Goal: Information Seeking & Learning: Learn about a topic

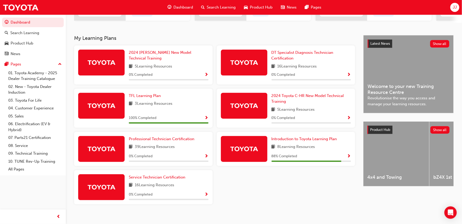
scroll to position [103, 0]
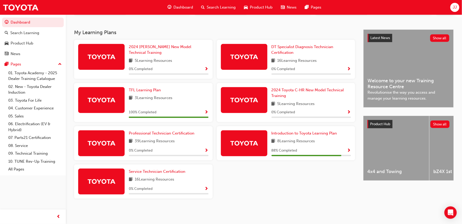
click at [206, 189] on span "Show Progress" at bounding box center [207, 188] width 4 height 5
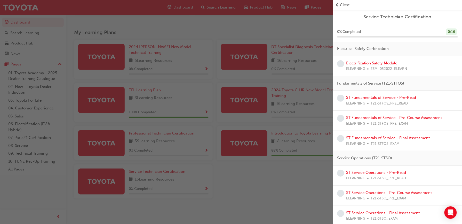
click at [304, 201] on div "button" at bounding box center [166, 112] width 333 height 224
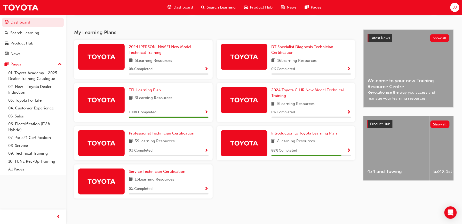
click at [350, 150] on span "Show Progress" at bounding box center [349, 150] width 4 height 5
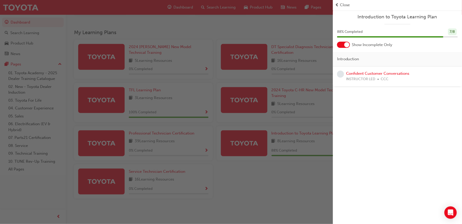
click at [337, 2] on span "prev-icon" at bounding box center [337, 5] width 4 height 6
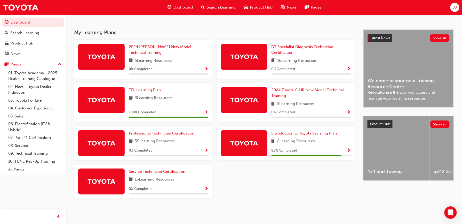
click at [207, 188] on span "Show Progress" at bounding box center [207, 188] width 4 height 5
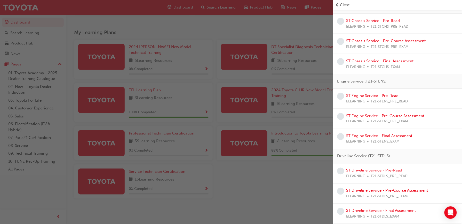
scroll to position [0, 0]
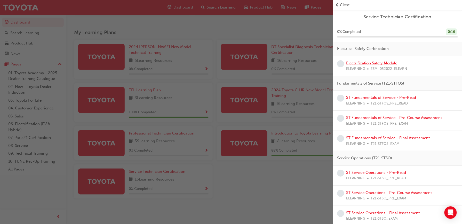
click at [386, 61] on link "Electrification Safety Module" at bounding box center [371, 63] width 51 height 5
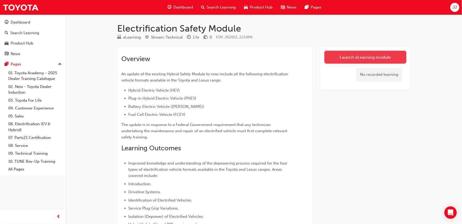
click at [355, 51] on link "Launch eLearning module" at bounding box center [366, 57] width 82 height 13
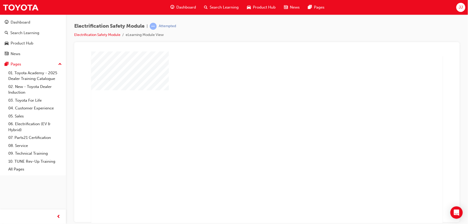
click at [252, 122] on div "play" at bounding box center [252, 122] width 0 height 0
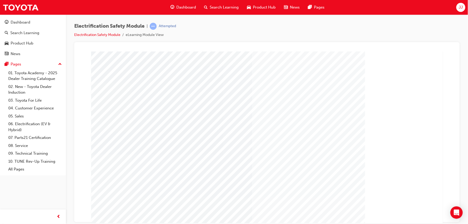
scroll to position [18, 0]
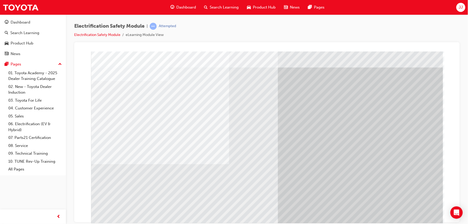
scroll to position [11, 0]
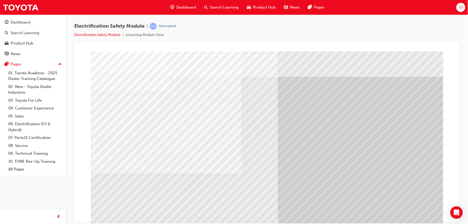
scroll to position [22, 0]
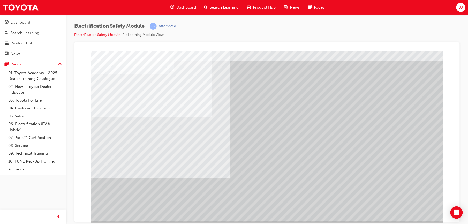
scroll to position [18, 0]
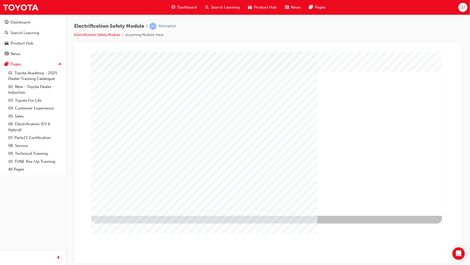
scroll to position [0, 0]
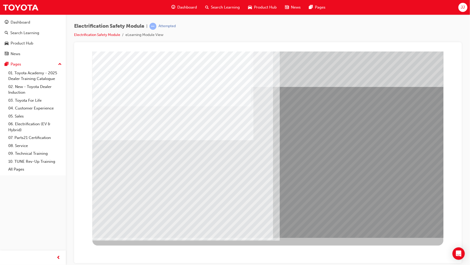
drag, startPoint x: 223, startPoint y: 214, endPoint x: 129, endPoint y: 225, distance: 94.5
click at [129, 223] on div "multistate" at bounding box center [267, 144] width 351 height 186
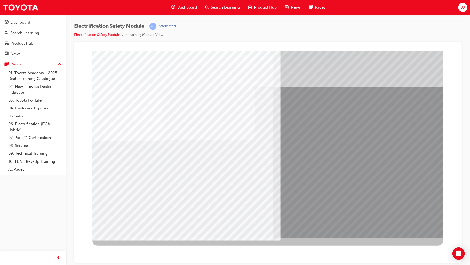
click at [199, 191] on div "multistate" at bounding box center [267, 144] width 351 height 186
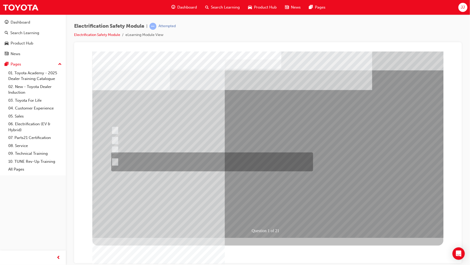
click at [143, 159] on div at bounding box center [211, 161] width 202 height 19
radio input "true"
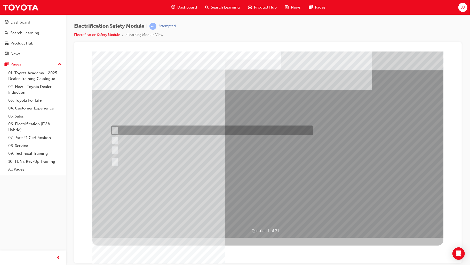
click at [231, 125] on div at bounding box center [211, 130] width 202 height 10
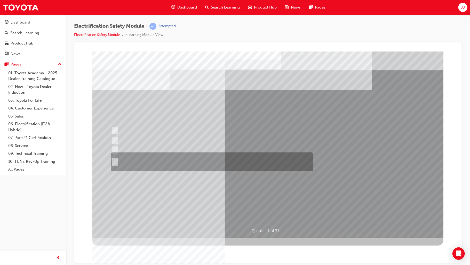
click at [228, 157] on div at bounding box center [211, 161] width 202 height 19
radio input "false"
radio input "true"
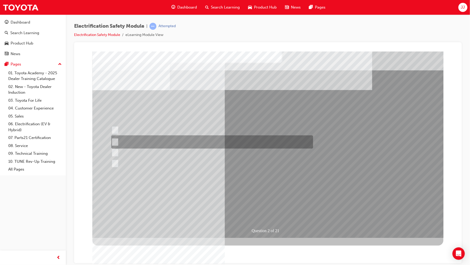
click at [241, 143] on div at bounding box center [211, 141] width 202 height 13
radio input "true"
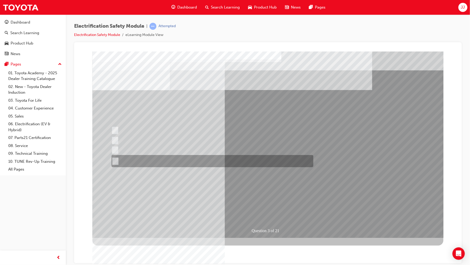
click at [175, 161] on div at bounding box center [211, 161] width 202 height 12
radio input "true"
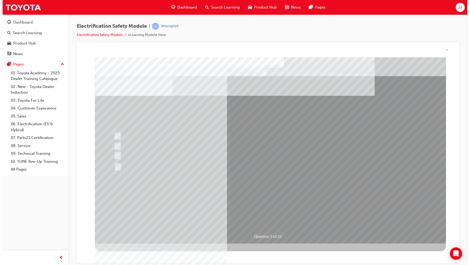
click at [267, 214] on div "Question 3 of 21" at bounding box center [270, 150] width 351 height 186
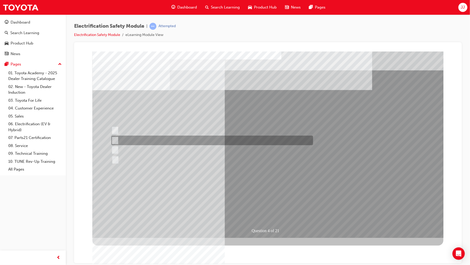
click at [168, 139] on div at bounding box center [211, 140] width 202 height 10
checkbox input "true"
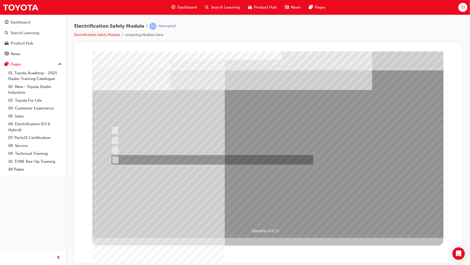
click at [157, 158] on div at bounding box center [211, 160] width 202 height 10
checkbox input "true"
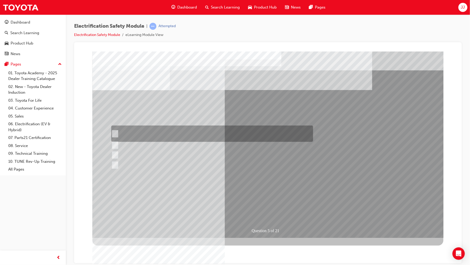
click at [165, 134] on div at bounding box center [211, 133] width 202 height 16
checkbox input "true"
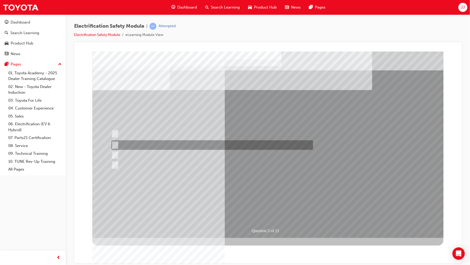
click at [165, 149] on div at bounding box center [211, 145] width 202 height 10
checkbox input "true"
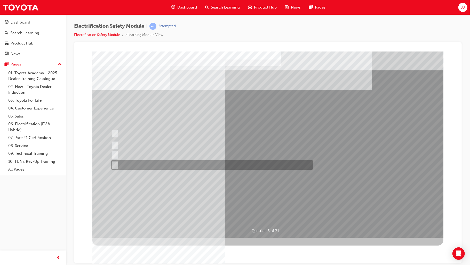
click at [170, 161] on div at bounding box center [211, 165] width 202 height 10
checkbox input "true"
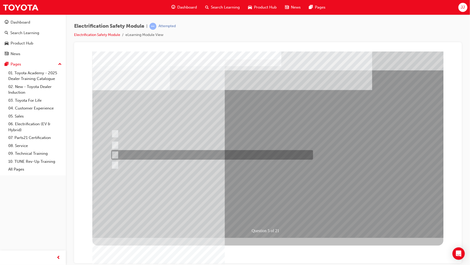
click at [261, 150] on div at bounding box center [211, 155] width 202 height 10
checkbox input "true"
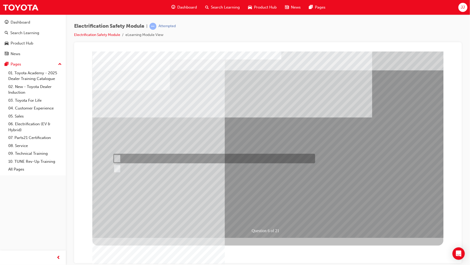
click at [120, 158] on div at bounding box center [213, 158] width 202 height 10
radio input "true"
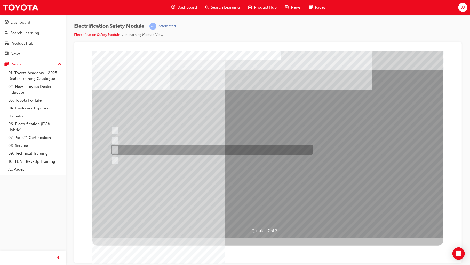
click at [183, 149] on div at bounding box center [211, 150] width 202 height 10
radio input "true"
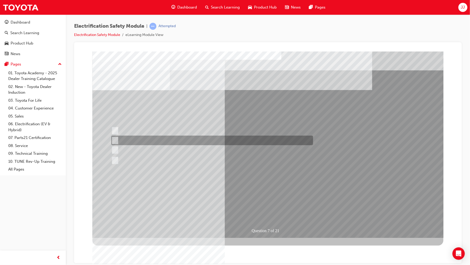
click at [183, 141] on div at bounding box center [211, 140] width 202 height 10
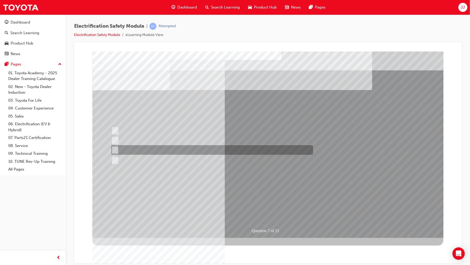
click at [183, 148] on div at bounding box center [211, 150] width 202 height 10
radio input "false"
radio input "true"
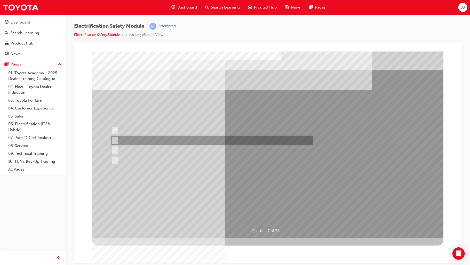
click at [187, 139] on div at bounding box center [211, 140] width 202 height 10
radio input "true"
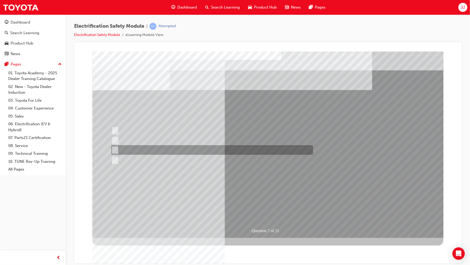
click at [188, 142] on div at bounding box center [211, 140] width 202 height 10
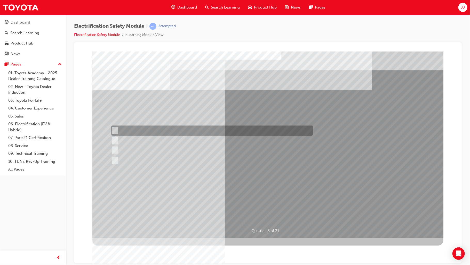
click at [201, 127] on div at bounding box center [211, 130] width 202 height 10
radio input "true"
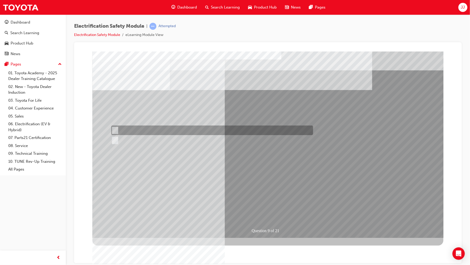
click at [133, 127] on div at bounding box center [211, 130] width 202 height 10
radio input "true"
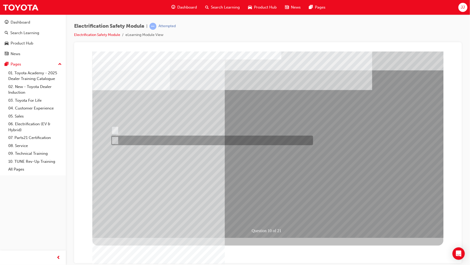
click at [130, 139] on div at bounding box center [211, 140] width 202 height 10
radio input "true"
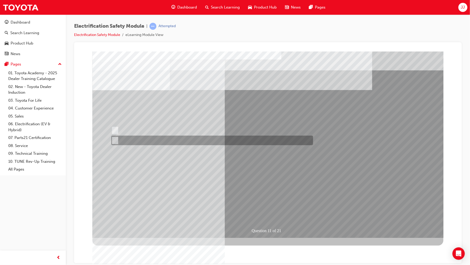
click at [117, 138] on div at bounding box center [211, 140] width 202 height 10
radio input "true"
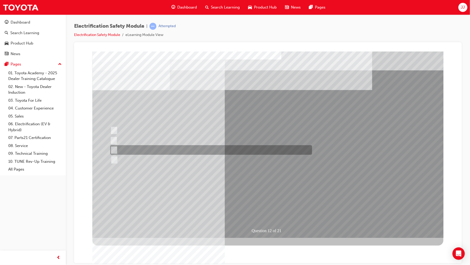
click at [202, 151] on div at bounding box center [210, 150] width 202 height 10
radio input "true"
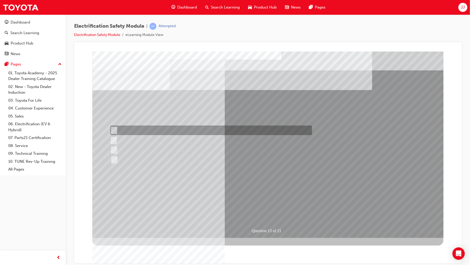
click at [174, 132] on div at bounding box center [210, 130] width 202 height 10
radio input "true"
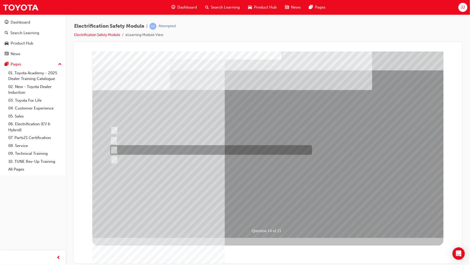
click at [143, 151] on div at bounding box center [210, 150] width 202 height 10
radio input "true"
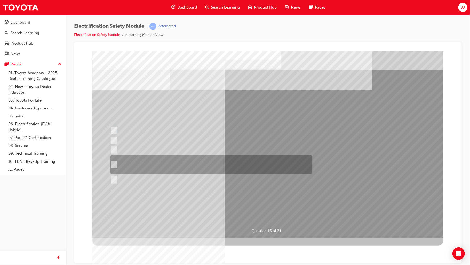
click at [179, 169] on div at bounding box center [210, 164] width 202 height 19
radio input "true"
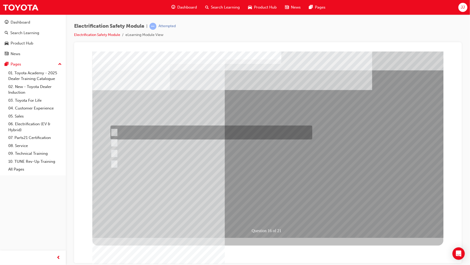
click at [201, 128] on div at bounding box center [210, 132] width 202 height 14
radio input "true"
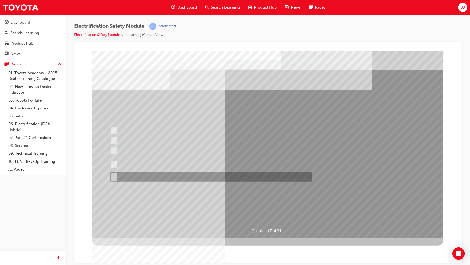
click at [130, 180] on div at bounding box center [210, 177] width 202 height 10
radio input "true"
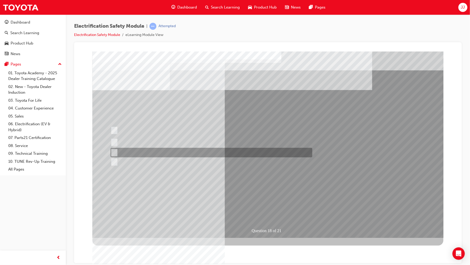
click at [184, 152] on div at bounding box center [210, 152] width 202 height 10
radio input "true"
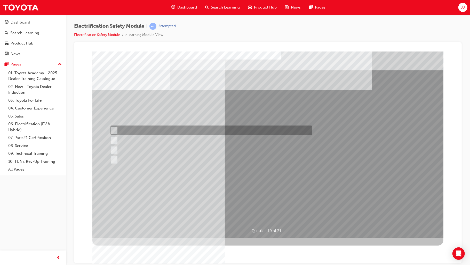
click at [245, 131] on div at bounding box center [210, 130] width 202 height 10
radio input "true"
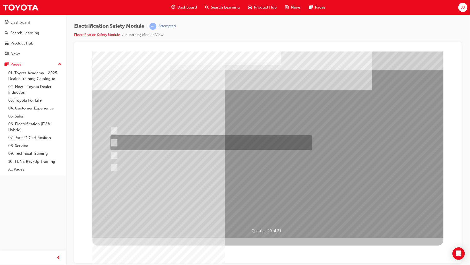
click at [178, 141] on div at bounding box center [210, 142] width 202 height 15
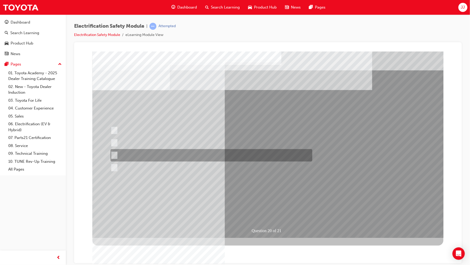
click at [171, 157] on div at bounding box center [210, 155] width 202 height 12
radio input "false"
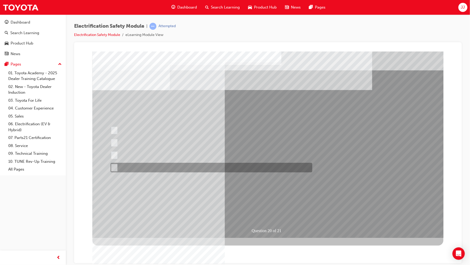
click at [171, 165] on div at bounding box center [210, 167] width 202 height 10
radio input "false"
radio input "true"
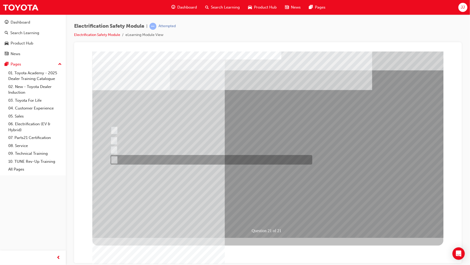
click at [161, 161] on div at bounding box center [210, 160] width 202 height 10
radio input "true"
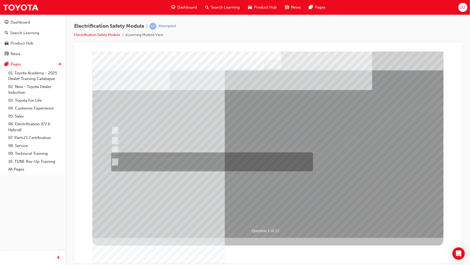
click at [270, 162] on div at bounding box center [211, 161] width 202 height 19
radio input "true"
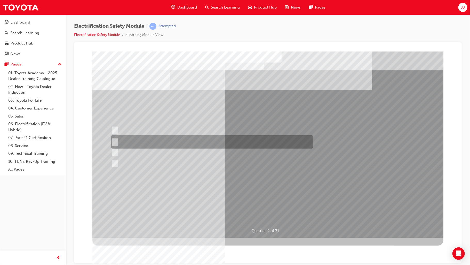
click at [233, 139] on div at bounding box center [211, 141] width 202 height 13
radio input "true"
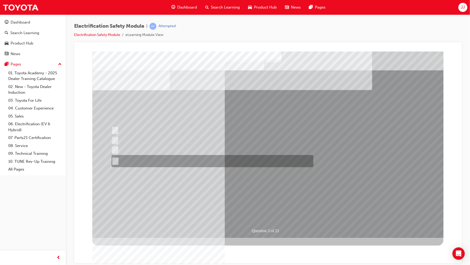
click at [178, 161] on div at bounding box center [211, 161] width 202 height 12
radio input "true"
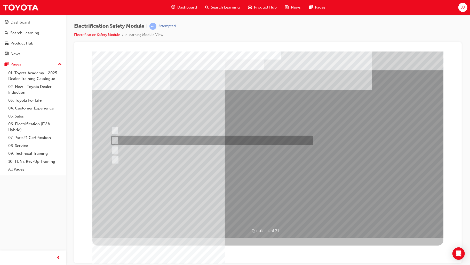
click at [208, 141] on div at bounding box center [211, 140] width 202 height 10
checkbox input "true"
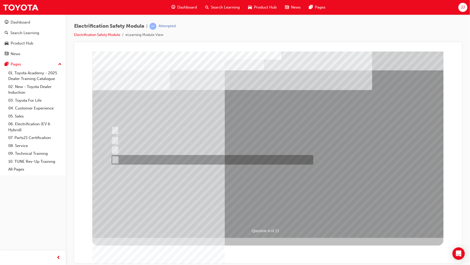
click at [212, 160] on div at bounding box center [211, 160] width 202 height 10
checkbox input "true"
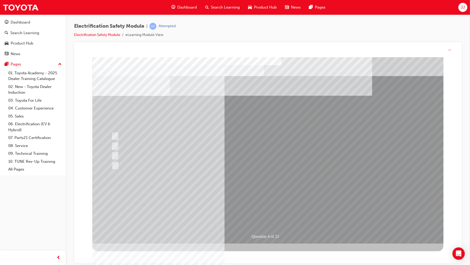
click at [270, 214] on div "Question 4 of 21" at bounding box center [267, 150] width 351 height 186
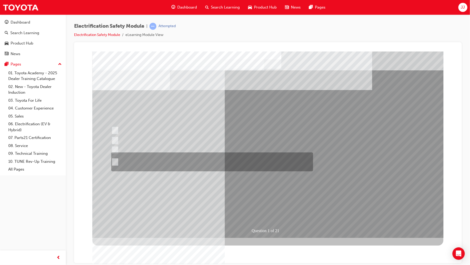
click at [186, 156] on div at bounding box center [211, 161] width 202 height 19
radio input "true"
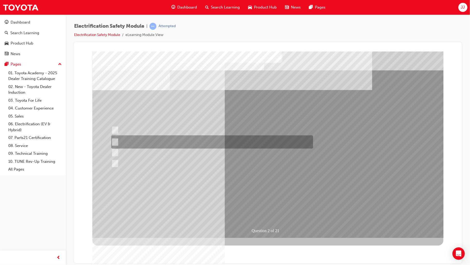
click at [155, 141] on div at bounding box center [211, 141] width 202 height 13
radio input "true"
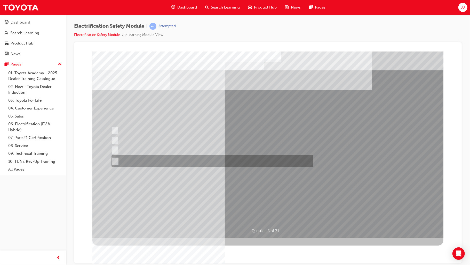
click at [248, 161] on div at bounding box center [211, 161] width 202 height 12
radio input "true"
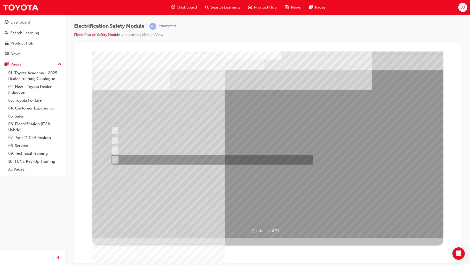
click at [182, 156] on div at bounding box center [211, 160] width 202 height 10
checkbox input "true"
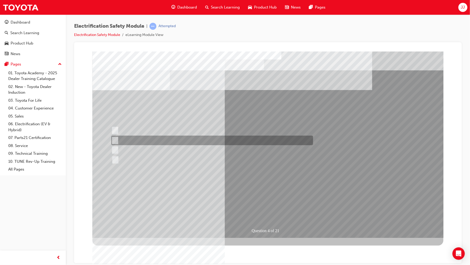
click at [184, 138] on div at bounding box center [211, 140] width 202 height 10
checkbox input "true"
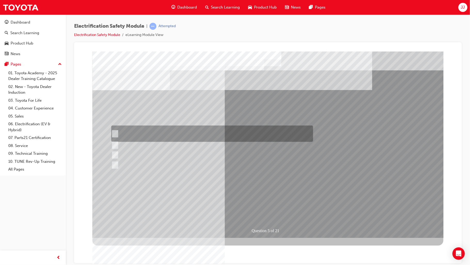
click at [231, 133] on div at bounding box center [211, 133] width 202 height 16
checkbox input "true"
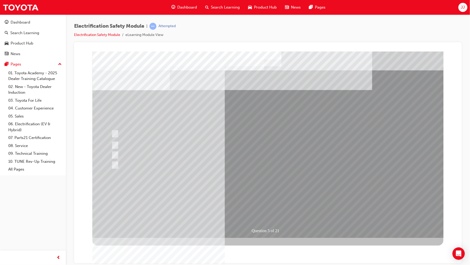
click at [224, 150] on div at bounding box center [212, 145] width 202 height 10
checkbox input "true"
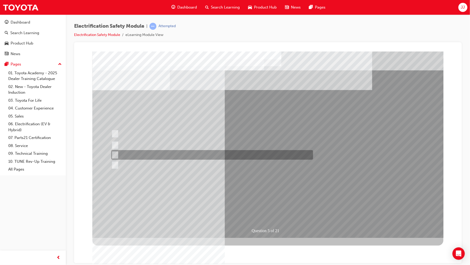
click at [223, 154] on div at bounding box center [211, 155] width 202 height 10
checkbox input "true"
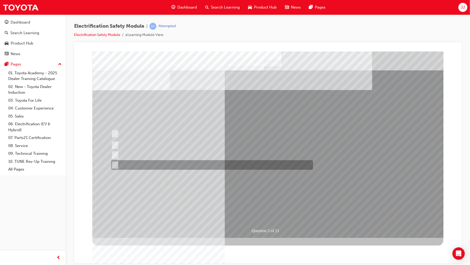
click at [220, 164] on div at bounding box center [211, 165] width 202 height 10
checkbox input "true"
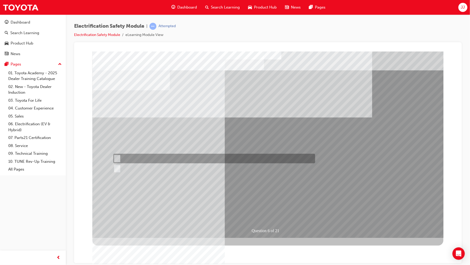
click at [131, 158] on div at bounding box center [213, 158] width 202 height 10
radio input "true"
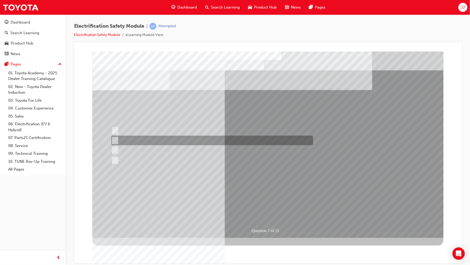
click at [216, 137] on div at bounding box center [211, 140] width 202 height 10
radio input "true"
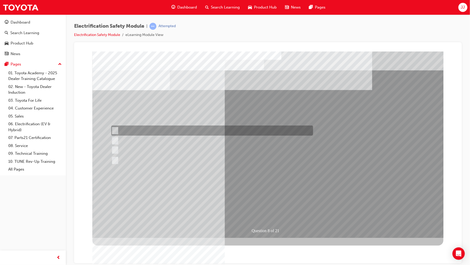
click at [194, 128] on div at bounding box center [211, 130] width 202 height 10
radio input "true"
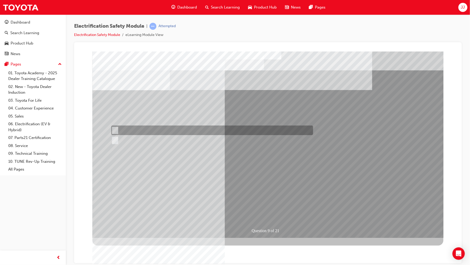
click at [124, 126] on div at bounding box center [211, 130] width 202 height 10
radio input "true"
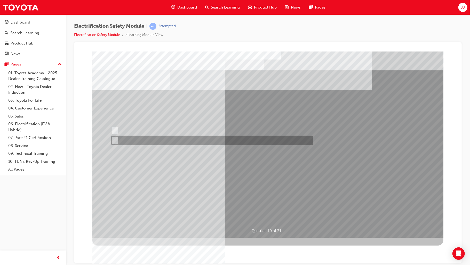
click at [191, 140] on div at bounding box center [211, 140] width 202 height 10
radio input "true"
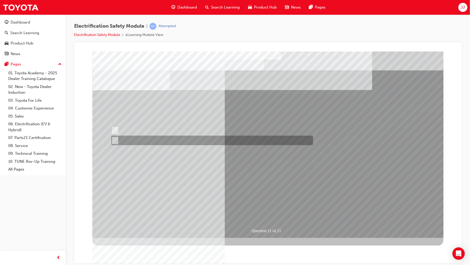
click at [160, 140] on div at bounding box center [211, 140] width 202 height 10
radio input "true"
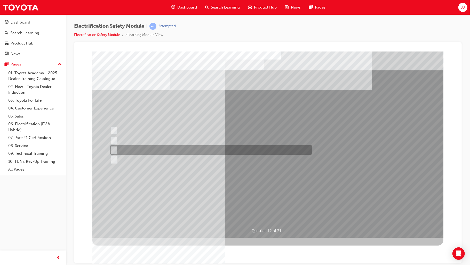
click at [190, 152] on div at bounding box center [210, 150] width 202 height 10
radio input "true"
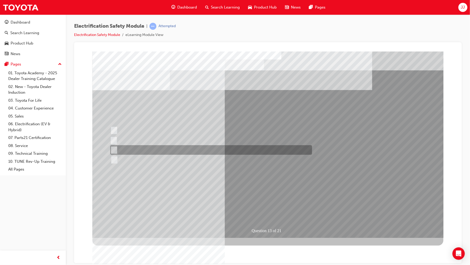
click at [251, 149] on div at bounding box center [210, 150] width 202 height 10
radio input "true"
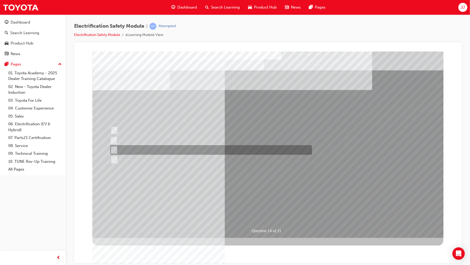
click at [183, 152] on div at bounding box center [210, 150] width 202 height 10
radio input "true"
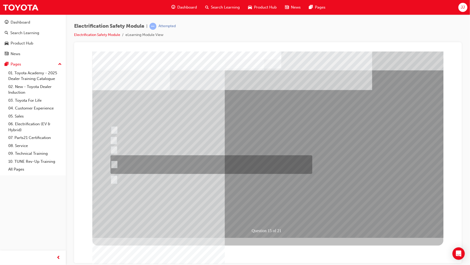
click at [235, 160] on div at bounding box center [210, 164] width 202 height 19
radio input "true"
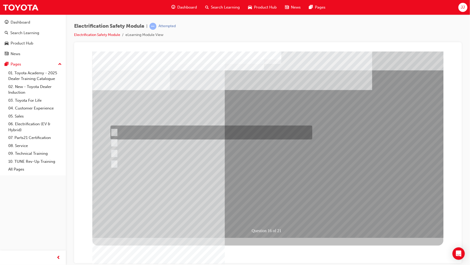
click at [162, 126] on div at bounding box center [210, 132] width 202 height 14
radio input "true"
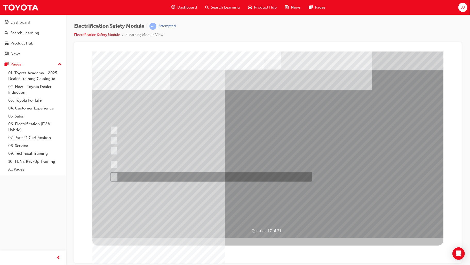
click at [146, 177] on div at bounding box center [210, 177] width 202 height 10
radio input "true"
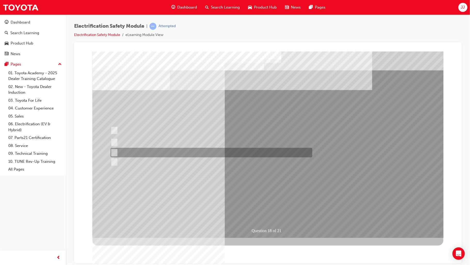
click at [168, 151] on div at bounding box center [210, 152] width 202 height 10
radio input "true"
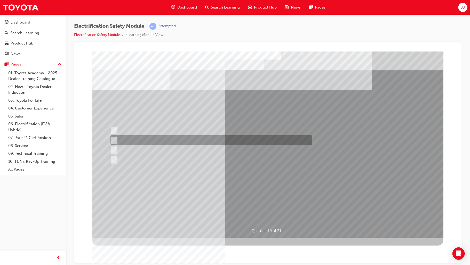
click at [261, 139] on div at bounding box center [210, 140] width 202 height 10
radio input "true"
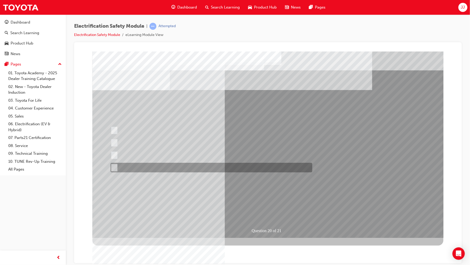
click at [221, 167] on div at bounding box center [210, 167] width 202 height 10
radio input "true"
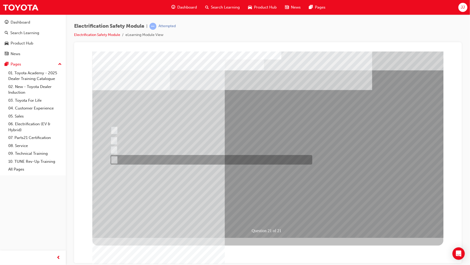
click at [198, 160] on div at bounding box center [210, 160] width 202 height 10
radio input "true"
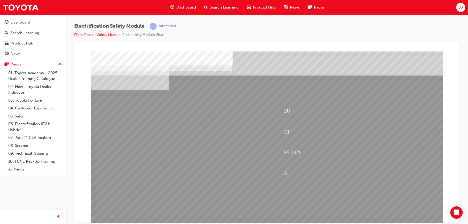
scroll to position [22, 0]
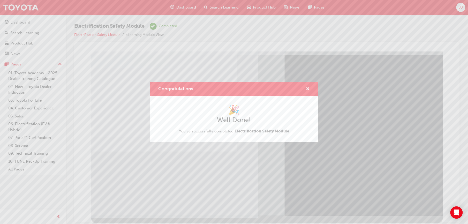
click at [130, 186] on div "Congratulations! 🎉 Well Done! You've successfully completed Electrification Saf…" at bounding box center [234, 112] width 468 height 224
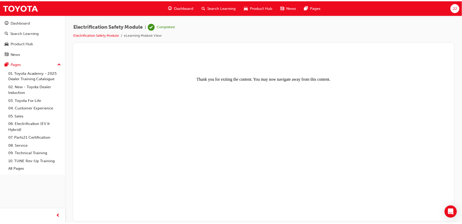
scroll to position [0, 0]
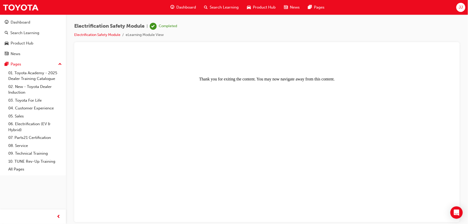
click at [189, 6] on span "Dashboard" at bounding box center [186, 7] width 20 height 6
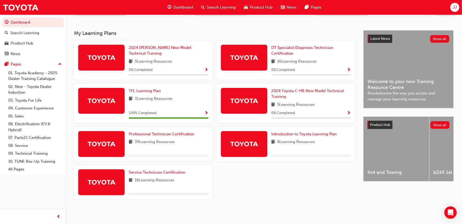
scroll to position [103, 0]
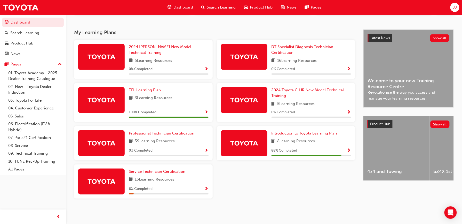
click at [206, 190] on span "Show Progress" at bounding box center [207, 188] width 4 height 5
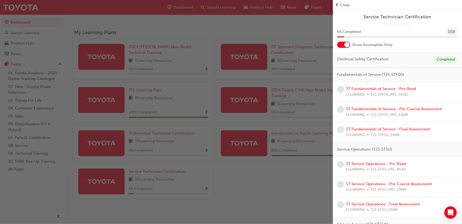
click at [346, 48] on div "Service Technician Certification 6 % Completed 1 / 16 Show Incomplete Only Elec…" at bounding box center [397, 225] width 129 height 431
click at [346, 45] on div at bounding box center [347, 44] width 5 height 5
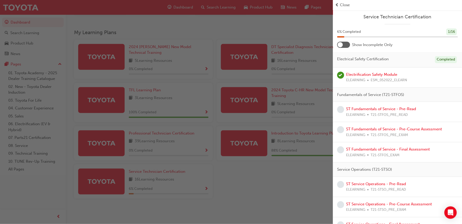
click at [346, 45] on div at bounding box center [343, 45] width 13 height 6
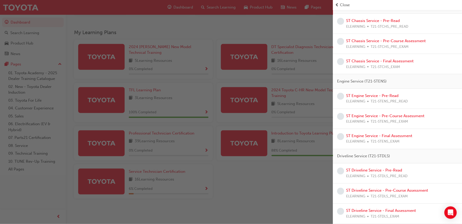
scroll to position [0, 0]
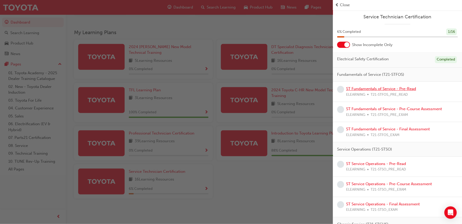
click at [383, 88] on link "ST Fundamentals of Service - Pre-Read" at bounding box center [381, 88] width 70 height 5
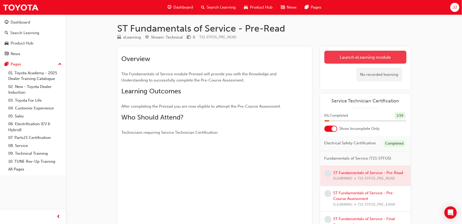
click at [348, 56] on link "Launch eLearning module" at bounding box center [366, 57] width 82 height 13
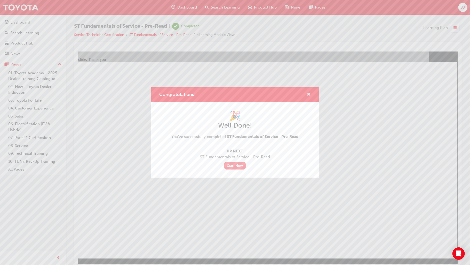
click at [237, 162] on link "Start Now" at bounding box center [235, 165] width 22 height 7
click at [237, 164] on link "Start Now" at bounding box center [235, 165] width 22 height 7
click at [311, 95] on div "Congratulations!" at bounding box center [235, 94] width 168 height 15
click at [307, 94] on span "cross-icon" at bounding box center [309, 94] width 4 height 5
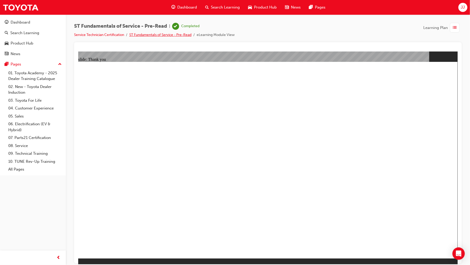
click at [156, 33] on link "ST Fundamentals of Service - Pre-Read" at bounding box center [160, 35] width 62 height 4
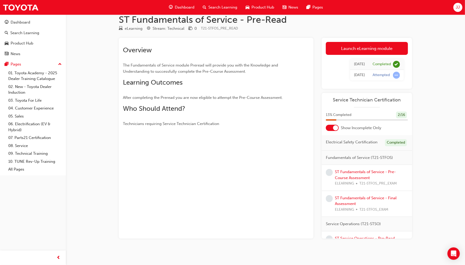
scroll to position [12, 0]
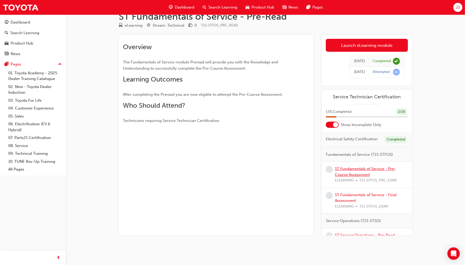
click at [362, 172] on link "ST Fundamentals of Service - Pre-Course Assessment" at bounding box center [365, 171] width 61 height 11
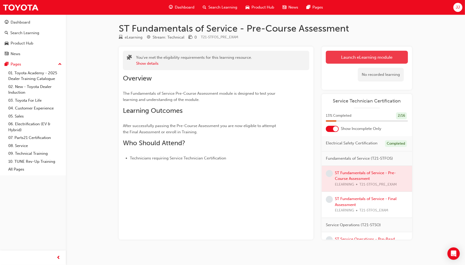
drag, startPoint x: 362, startPoint y: 56, endPoint x: 339, endPoint y: 59, distance: 23.0
click at [339, 59] on link "Launch eLearning module" at bounding box center [367, 57] width 82 height 13
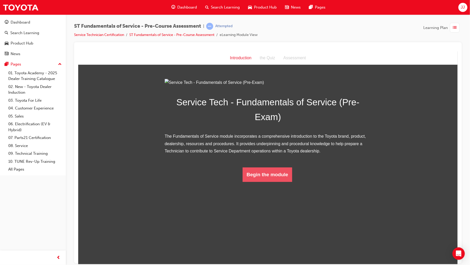
click at [280, 181] on button "Begin the module" at bounding box center [268, 174] width 50 height 14
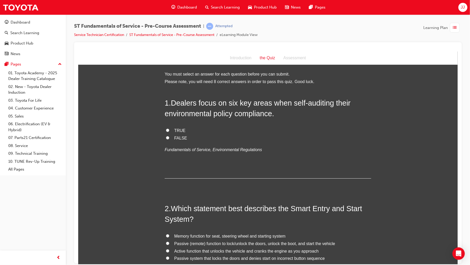
click at [166, 129] on input "TRUE" at bounding box center [167, 129] width 3 height 3
radio input "true"
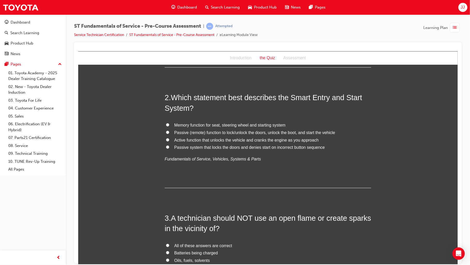
scroll to position [115, 0]
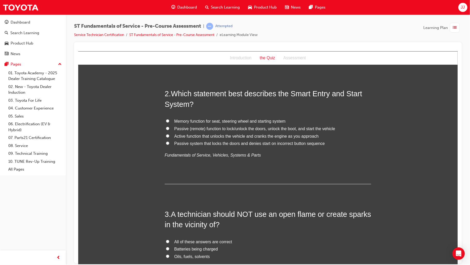
click at [207, 119] on span "Memory function for seat, steering wheel and starting system" at bounding box center [229, 121] width 111 height 4
click at [169, 119] on input "Memory function for seat, steering wheel and starting system" at bounding box center [167, 120] width 3 height 3
radio input "true"
click at [207, 128] on span "Passive (remote) function to lock/unlock the doors, unlock the boot, and start …" at bounding box center [254, 128] width 161 height 4
click at [169, 128] on input "Passive (remote) function to lock/unlock the doors, unlock the boot, and start …" at bounding box center [167, 127] width 3 height 3
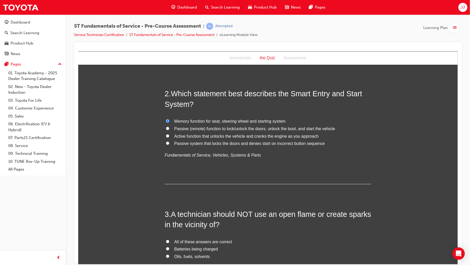
radio input "true"
click at [225, 121] on span "Memory function for seat, steering wheel and starting system" at bounding box center [229, 121] width 111 height 4
click at [169, 121] on input "Memory function for seat, steering wheel and starting system" at bounding box center [167, 120] width 3 height 3
radio input "true"
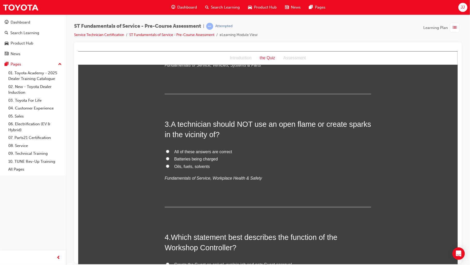
scroll to position [204, 0]
click at [208, 150] on span "All of these answers are correct" at bounding box center [203, 152] width 58 height 4
click at [169, 150] on input "All of these answers are correct" at bounding box center [167, 151] width 3 height 3
radio input "true"
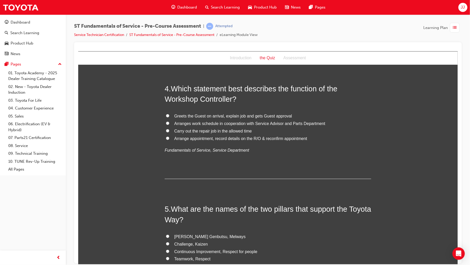
scroll to position [354, 0]
click at [256, 120] on span "Arranges work schedule in cooperation with Service Advisor and Parts Department" at bounding box center [249, 122] width 151 height 4
click at [169, 120] on input "Arranges work schedule in cooperation with Service Advisor and Parts Department" at bounding box center [167, 121] width 3 height 3
radio input "true"
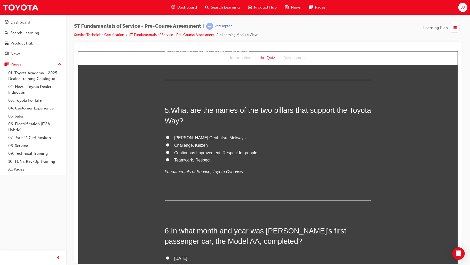
scroll to position [452, 0]
click at [245, 151] on span "Continuous Improvement, Respect for people" at bounding box center [215, 152] width 83 height 4
click at [169, 151] on input "Continuous Improvement, Respect for people" at bounding box center [167, 151] width 3 height 3
radio input "true"
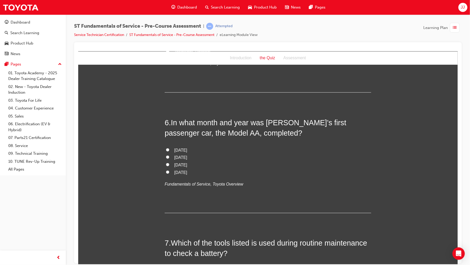
scroll to position [565, 0]
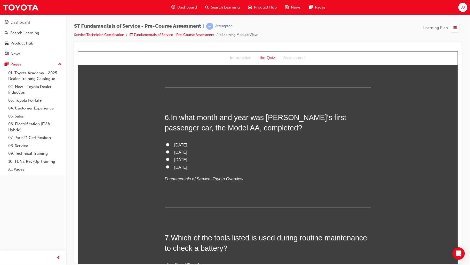
click at [178, 167] on span "April 1936" at bounding box center [180, 167] width 13 height 4
click at [169, 167] on input "April 1936" at bounding box center [167, 166] width 3 height 3
radio input "true"
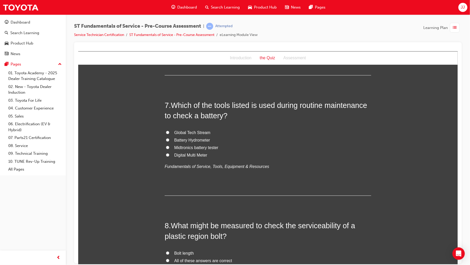
scroll to position [703, 0]
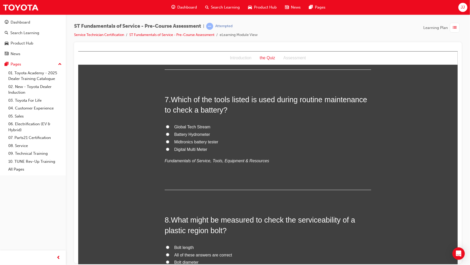
click at [197, 142] on span "Midtronics battery tester" at bounding box center [196, 141] width 44 height 4
click at [169, 142] on input "Midtronics battery tester" at bounding box center [167, 141] width 3 height 3
radio input "true"
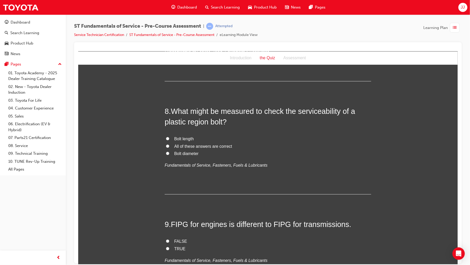
scroll to position [813, 0]
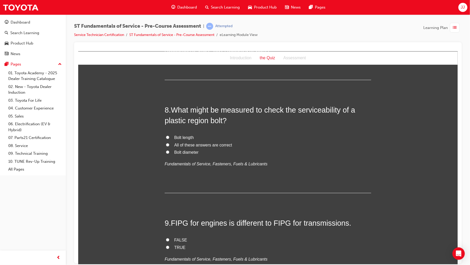
click at [223, 143] on span "All of these answers are correct" at bounding box center [203, 144] width 58 height 4
click at [169, 143] on input "All of these answers are correct" at bounding box center [167, 144] width 3 height 3
radio input "true"
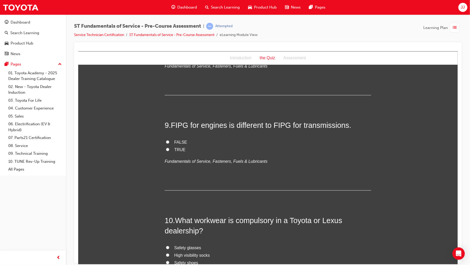
scroll to position [916, 0]
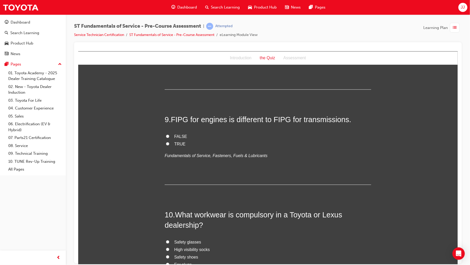
click at [179, 143] on span "TRUE" at bounding box center [179, 143] width 11 height 4
click at [169, 143] on input "TRUE" at bounding box center [167, 143] width 3 height 3
radio input "true"
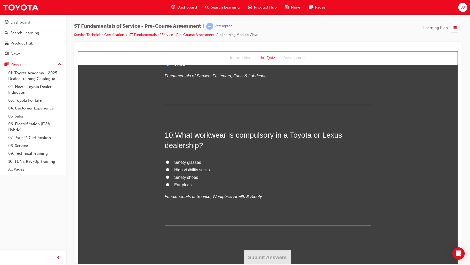
scroll to position [996, 0]
click at [184, 175] on span "Safety shoes" at bounding box center [186, 176] width 24 height 4
click at [169, 175] on input "Safety shoes" at bounding box center [167, 175] width 3 height 3
radio input "true"
click at [255, 223] on button "Submit Answers" at bounding box center [267, 256] width 47 height 14
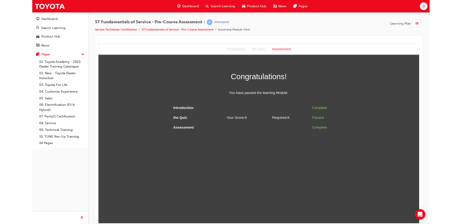
scroll to position [0, 0]
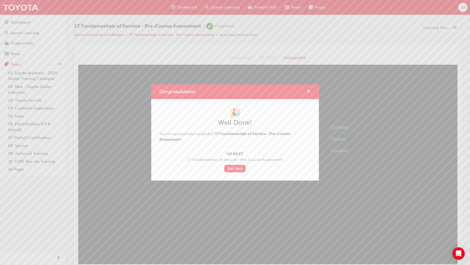
click at [310, 91] on span "cross-icon" at bounding box center [309, 91] width 4 height 5
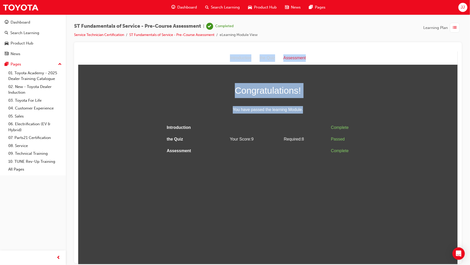
drag, startPoint x: 269, startPoint y: 180, endPoint x: 317, endPoint y: 0, distance: 186.5
click at [317, 51] on html "Assessment Introduction the Quiz Assessment Congratulations! You have passed th…" at bounding box center [268, 157] width 380 height 212
click at [274, 181] on html "Assessment Introduction the Quiz Assessment Congratulations! You have passed th…" at bounding box center [268, 157] width 380 height 212
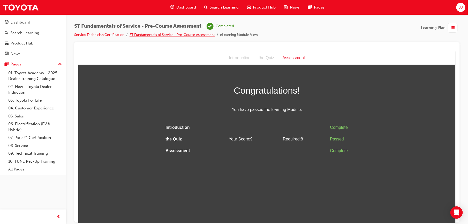
click at [199, 36] on link "ST Fundamentals of Service - Pre-Course Assessment" at bounding box center [171, 35] width 85 height 4
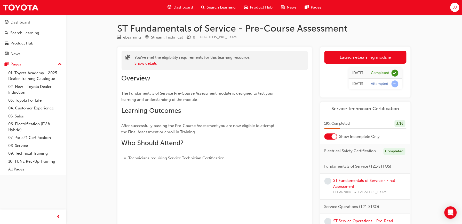
click at [346, 187] on link "ST Fundamentals of Service - Final Assessment" at bounding box center [365, 183] width 62 height 11
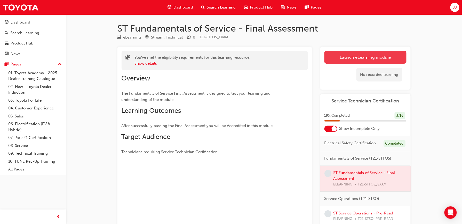
click at [351, 51] on link "Launch eLearning module" at bounding box center [366, 57] width 82 height 13
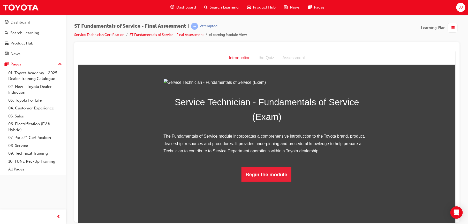
scroll to position [15, 0]
click at [258, 181] on button "Begin the module" at bounding box center [266, 174] width 50 height 14
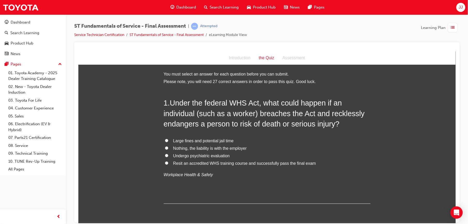
click at [207, 140] on span "Large fines and potential jail time" at bounding box center [203, 140] width 60 height 4
click at [168, 140] on input "Large fines and potential jail time" at bounding box center [166, 139] width 3 height 3
radio input "true"
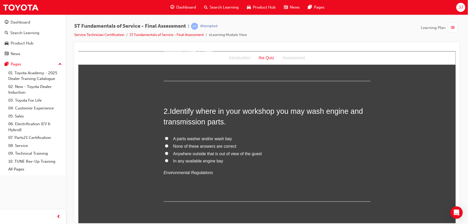
scroll to position [126, 0]
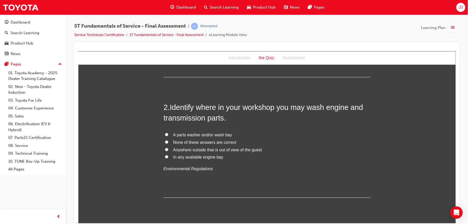
click at [203, 133] on span "A parts washer and/or wash bay" at bounding box center [202, 134] width 59 height 4
click at [168, 133] on input "A parts washer and/or wash bay" at bounding box center [166, 134] width 3 height 3
radio input "true"
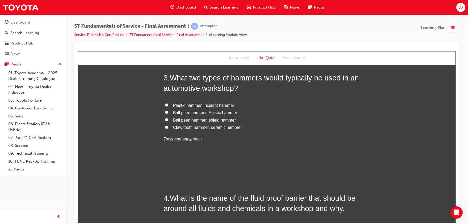
scroll to position [280, 0]
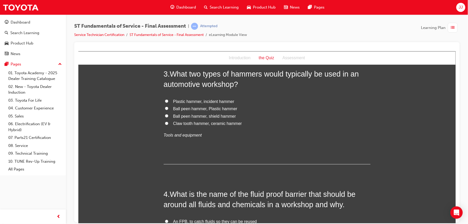
click at [230, 108] on span "Ball peen hammer, Plastic hammer" at bounding box center [205, 108] width 64 height 4
click at [168, 108] on input "Ball peen hammer, Plastic hammer" at bounding box center [166, 107] width 3 height 3
radio input "true"
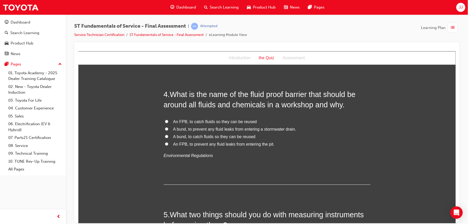
scroll to position [381, 0]
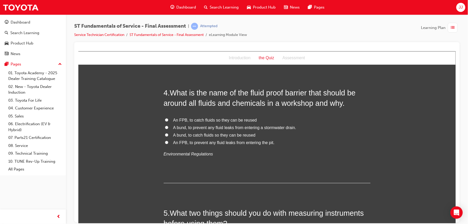
click at [219, 126] on span "A bund, to prevent any fluid leaks from entering a stormwater drain." at bounding box center [234, 127] width 123 height 4
click at [168, 126] on input "A bund, to prevent any fluid leaks from entering a stormwater drain." at bounding box center [166, 127] width 3 height 3
radio input "true"
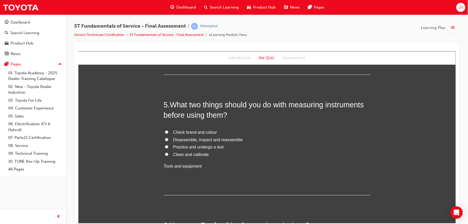
scroll to position [491, 0]
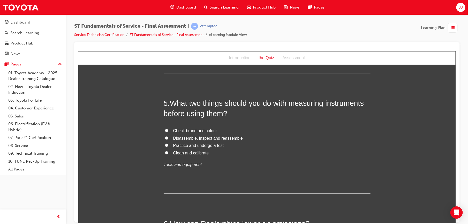
click at [194, 153] on span "Clean and calibrate" at bounding box center [191, 152] width 36 height 4
click at [168, 153] on input "Clean and calibrate" at bounding box center [166, 152] width 3 height 3
radio input "true"
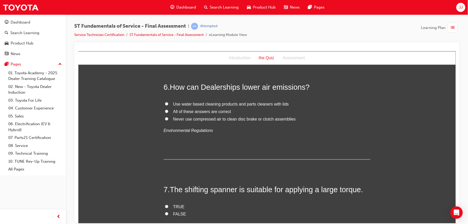
scroll to position [629, 0]
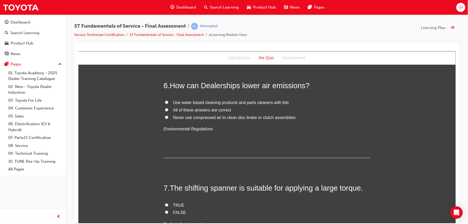
click at [218, 110] on span "All of these answers are correct" at bounding box center [202, 109] width 58 height 4
click at [168, 110] on input "All of these answers are correct" at bounding box center [166, 109] width 3 height 3
radio input "true"
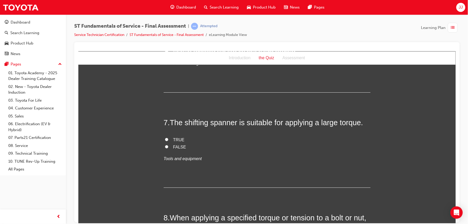
scroll to position [723, 0]
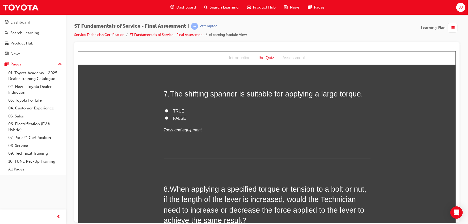
click at [165, 117] on input "FALSE" at bounding box center [166, 117] width 3 height 3
radio input "true"
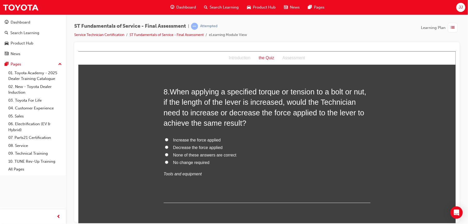
scroll to position [822, 0]
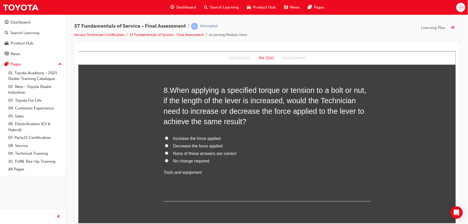
click at [207, 147] on span "Decrease the force applied" at bounding box center [197, 145] width 49 height 4
click at [168, 147] on input "Decrease the force applied" at bounding box center [166, 145] width 3 height 3
radio input "true"
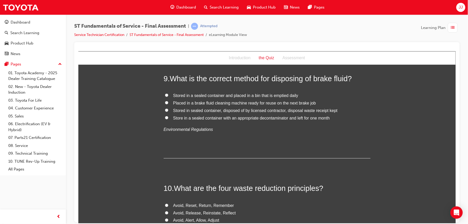
scroll to position [960, 0]
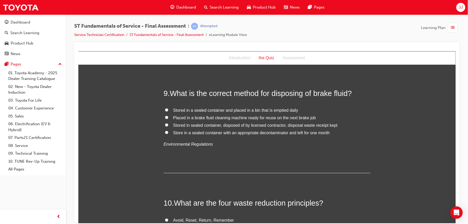
click at [263, 125] on span "Stored in sealed container, disposed of by licensed contractor, disposal waste …" at bounding box center [255, 125] width 164 height 4
click at [168, 125] on input "Stored in sealed container, disposed of by licensed contractor, disposal waste …" at bounding box center [166, 124] width 3 height 3
radio input "true"
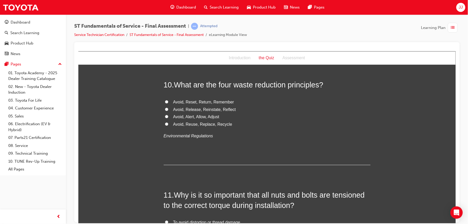
scroll to position [1077, 0]
click at [198, 126] on span "Avoid, Reuse, Replace, Recycle" at bounding box center [202, 125] width 59 height 4
click at [168, 126] on input "Avoid, Reuse, Replace, Recycle" at bounding box center [166, 124] width 3 height 3
radio input "true"
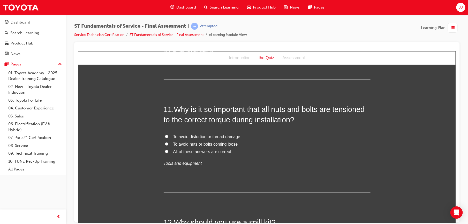
scroll to position [1178, 0]
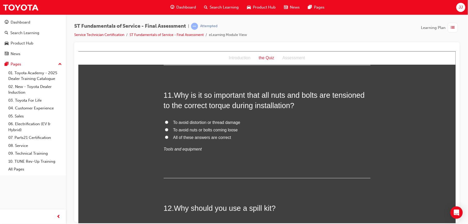
click at [204, 138] on span "All of these answers are correct" at bounding box center [202, 137] width 58 height 4
click at [168, 138] on input "All of these answers are correct" at bounding box center [166, 136] width 3 height 3
radio input "true"
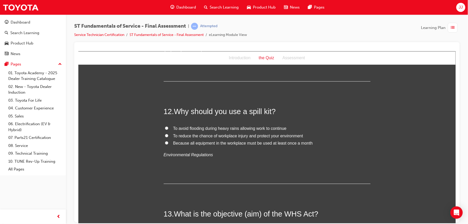
scroll to position [1274, 0]
click at [218, 143] on span "Because all equipment in the workplace must be used at least once a month" at bounding box center [242, 143] width 139 height 4
click at [168, 143] on input "Because all equipment in the workplace must be used at least once a month" at bounding box center [166, 142] width 3 height 3
radio input "true"
click at [252, 138] on span "To reduce the chance of workplace injury and protect your environment" at bounding box center [238, 136] width 130 height 4
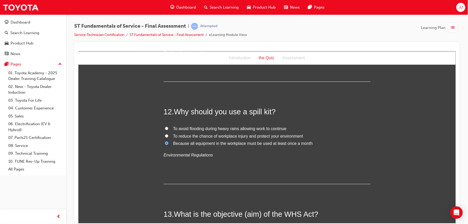
click at [168, 137] on input "To reduce the chance of workplace injury and protect your environment" at bounding box center [166, 135] width 3 height 3
radio input "true"
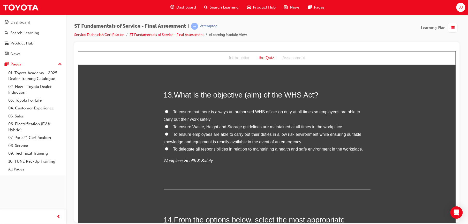
scroll to position [1394, 0]
click at [252, 139] on span "To ensure employees are able to carry out their duties in a low risk environmen…" at bounding box center [262, 137] width 198 height 12
click at [168, 135] on input "To ensure employees are able to carry out their duties in a low risk environmen…" at bounding box center [166, 132] width 3 height 3
radio input "true"
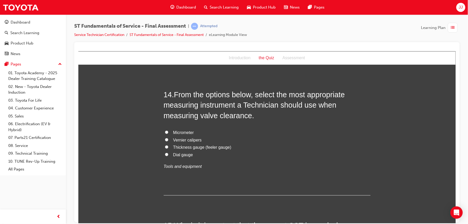
scroll to position [1518, 0]
click at [206, 149] on span "Thickness gauge (feeler gauge)" at bounding box center [202, 147] width 58 height 4
click at [168, 149] on input "Thickness gauge (feeler gauge)" at bounding box center [166, 146] width 3 height 3
radio input "true"
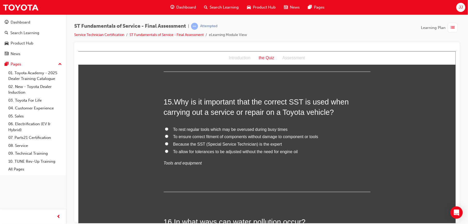
scroll to position [1646, 0]
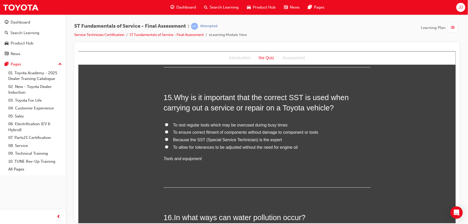
click at [219, 133] on span "To ensure correct fitment of components without damage to component or tools" at bounding box center [245, 132] width 145 height 4
click at [168, 133] on input "To ensure correct fitment of components without damage to component or tools" at bounding box center [166, 131] width 3 height 3
radio input "true"
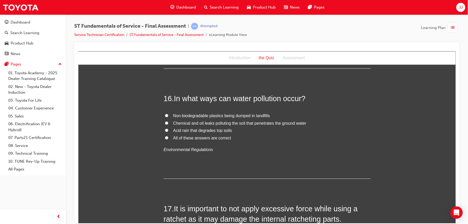
scroll to position [1779, 0]
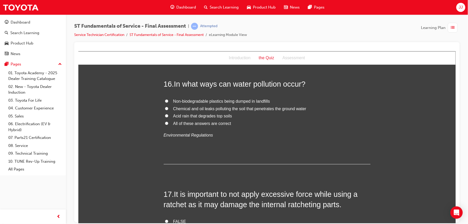
click at [258, 109] on span "Chemical and oil leaks polluting the soil that penetrates the ground water" at bounding box center [239, 108] width 133 height 4
click at [168, 109] on input "Chemical and oil leaks polluting the soil that penetrates the ground water" at bounding box center [166, 108] width 3 height 3
radio input "true"
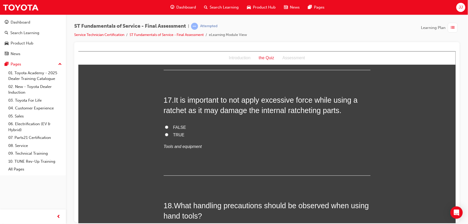
scroll to position [1876, 0]
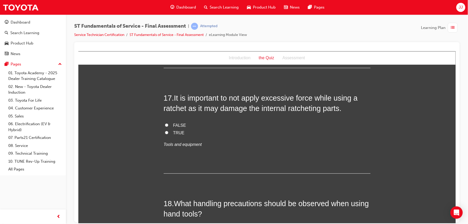
click at [173, 133] on span "TRUE" at bounding box center [178, 132] width 11 height 4
click at [168, 133] on input "TRUE" at bounding box center [166, 131] width 3 height 3
radio input "true"
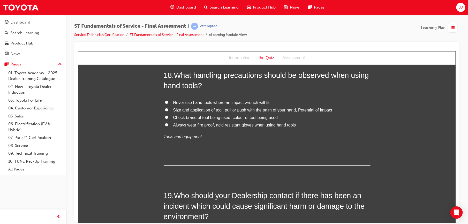
scroll to position [2004, 0]
click at [273, 109] on span "Size and application of tool, pull or push with the palm of your hand, Potentia…" at bounding box center [252, 109] width 159 height 4
click at [168, 109] on input "Size and application of tool, pull or push with the palm of your hand, Potentia…" at bounding box center [166, 108] width 3 height 3
radio input "true"
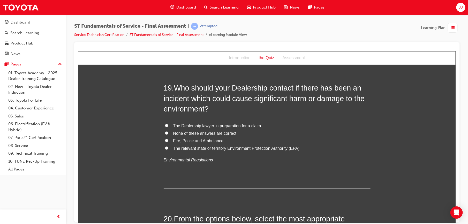
scroll to position [2114, 0]
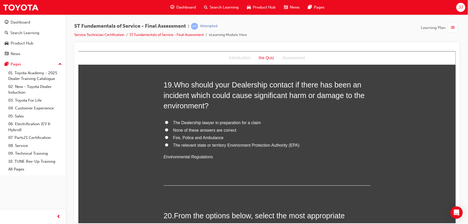
click at [205, 147] on span "The relevant state or territory Environment Protection Authority (EPA)" at bounding box center [236, 145] width 126 height 4
click at [168, 146] on input "The relevant state or territory Environment Protection Authority (EPA)" at bounding box center [166, 144] width 3 height 3
radio input "true"
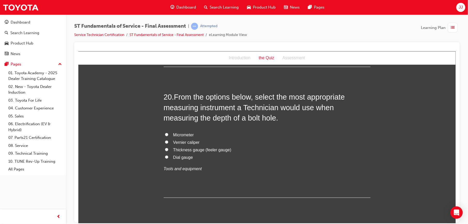
scroll to position [2250, 0]
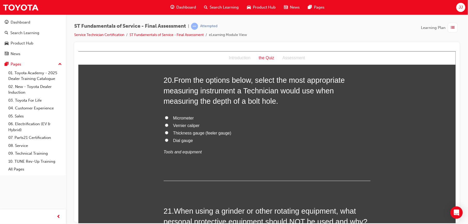
click at [182, 127] on span "Vernier caliper" at bounding box center [186, 125] width 26 height 4
click at [168, 127] on input "Vernier caliper" at bounding box center [166, 124] width 3 height 3
radio input "true"
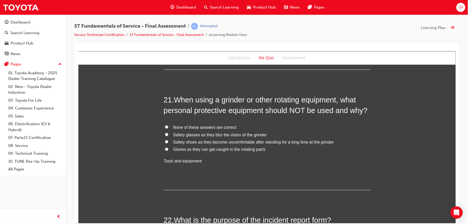
scroll to position [2362, 0]
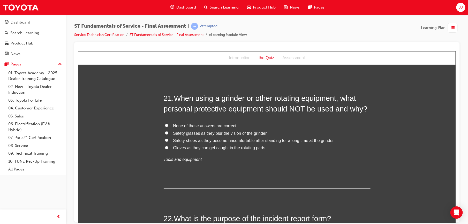
click at [210, 124] on span "None of these answers are correct" at bounding box center [204, 125] width 63 height 4
click at [168, 124] on input "None of these answers are correct" at bounding box center [166, 124] width 3 height 3
radio input "true"
click at [363, 110] on h2 "21 . When using a grinder or other rotating equipment, what personal protective…" at bounding box center [266, 103] width 207 height 21
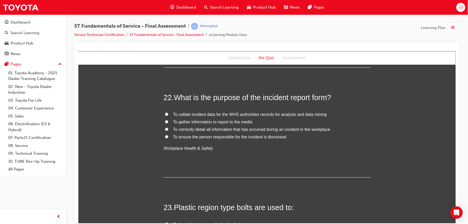
scroll to position [2486, 0]
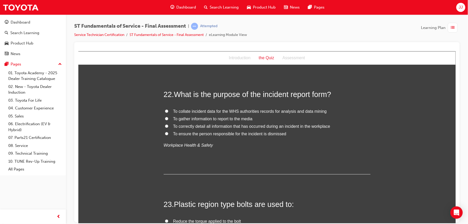
click at [232, 111] on span "To collate incident data for the WHS authorities records for analysis and data …" at bounding box center [249, 111] width 153 height 4
click at [168, 111] on input "To collate incident data for the WHS authorities records for analysis and data …" at bounding box center [166, 110] width 3 height 3
radio input "true"
click at [234, 126] on span "To correctly detail all information that has occurred during an incident in the…" at bounding box center [251, 126] width 157 height 4
click at [168, 126] on input "To correctly detail all information that has occurred during an incident in the…" at bounding box center [166, 125] width 3 height 3
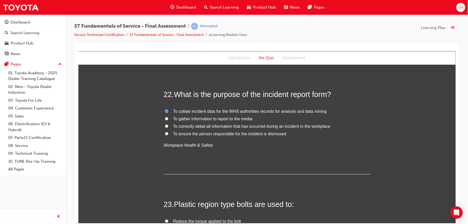
radio input "true"
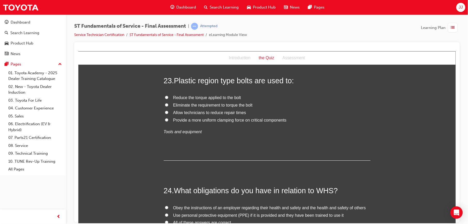
scroll to position [2610, 0]
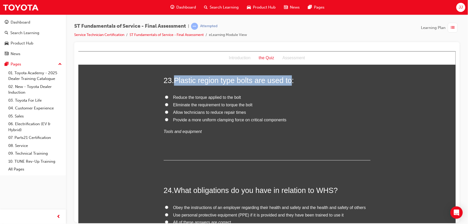
drag, startPoint x: 173, startPoint y: 82, endPoint x: 287, endPoint y: 82, distance: 113.9
click at [287, 82] on span "Plastic region type bolts are used to:" at bounding box center [234, 80] width 120 height 8
copy span "Plastic region type bolts are used to"
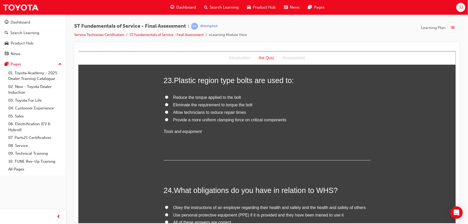
click at [193, 120] on span "Provide a more uniform clamping force on critical components" at bounding box center [229, 119] width 113 height 4
click at [168, 120] on input "Provide a more uniform clamping force on critical components" at bounding box center [166, 119] width 3 height 3
radio input "true"
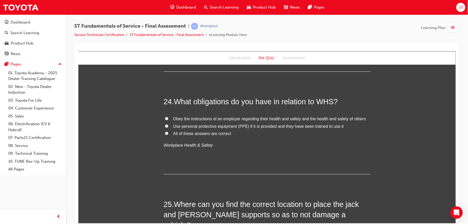
scroll to position [2700, 0]
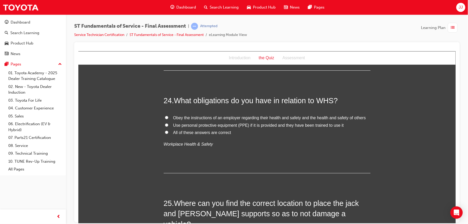
click at [193, 132] on span "All of these answers are correct" at bounding box center [202, 132] width 58 height 4
click at [168, 132] on input "All of these answers are correct" at bounding box center [166, 131] width 3 height 3
radio input "true"
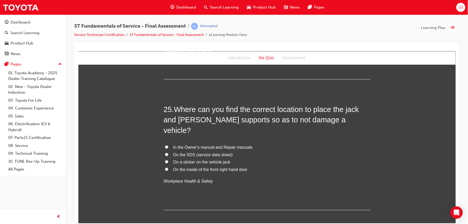
scroll to position [2794, 0]
click at [201, 144] on span "In the Owner's manual and Repair manuals" at bounding box center [212, 146] width 79 height 4
click at [168, 145] on input "In the Owner's manual and Repair manuals" at bounding box center [166, 146] width 3 height 3
radio input "true"
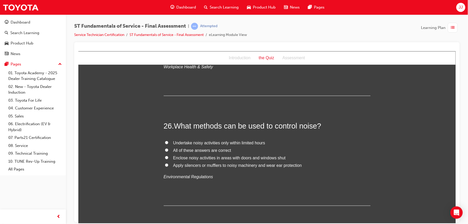
scroll to position [2929, 0]
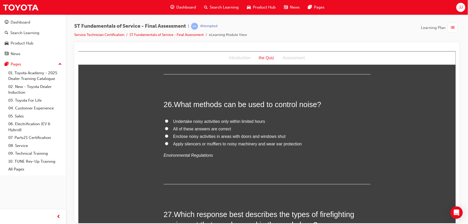
click at [213, 125] on label "All of these answers are correct" at bounding box center [266, 128] width 207 height 7
click at [168, 127] on input "All of these answers are correct" at bounding box center [166, 128] width 3 height 3
radio input "true"
click at [211, 141] on span "Apply silencers or mufflers to noisy machinery and wear ear protection" at bounding box center [237, 143] width 129 height 4
click at [168, 142] on input "Apply silencers or mufflers to noisy machinery and wear ear protection" at bounding box center [166, 143] width 3 height 3
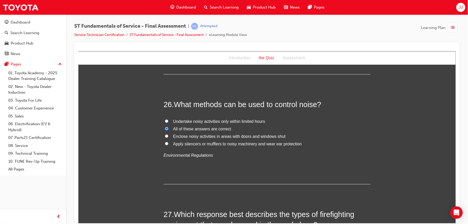
radio input "true"
click at [209, 126] on span "All of these answers are correct" at bounding box center [202, 128] width 58 height 4
click at [168, 127] on input "All of these answers are correct" at bounding box center [166, 128] width 3 height 3
radio input "true"
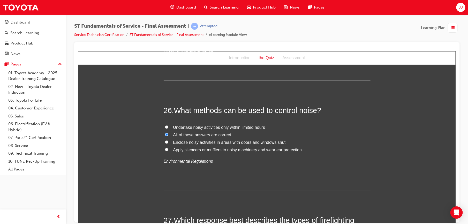
scroll to position [2925, 0]
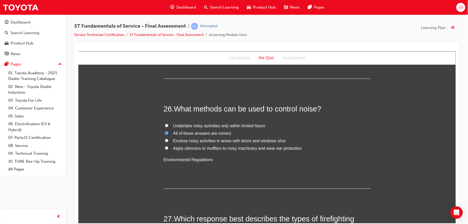
click at [207, 146] on span "Apply silencers or mufflers to noisy machinery and wear ear protection" at bounding box center [237, 148] width 129 height 4
click at [168, 146] on input "Apply silencers or mufflers to noisy machinery and wear ear protection" at bounding box center [166, 147] width 3 height 3
radio input "true"
click at [206, 131] on span "All of these answers are correct" at bounding box center [202, 133] width 58 height 4
click at [168, 131] on input "All of these answers are correct" at bounding box center [166, 132] width 3 height 3
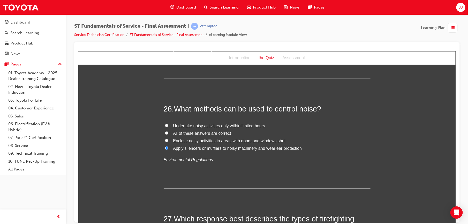
radio input "true"
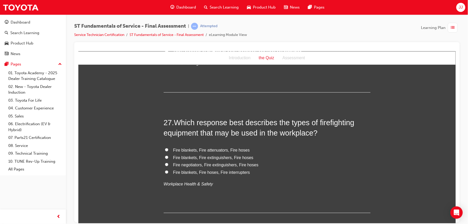
scroll to position [3021, 0]
click at [212, 155] on span "Fire blankets, Fire extinguishers, Fire hoses" at bounding box center [213, 157] width 80 height 4
click at [168, 155] on input "Fire blankets, Fire extinguishers, Fire hoses" at bounding box center [166, 156] width 3 height 3
radio input "true"
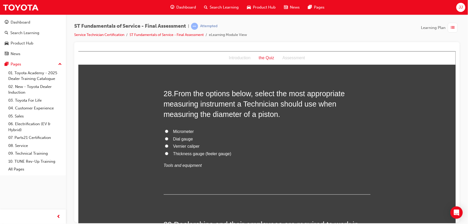
scroll to position [3173, 0]
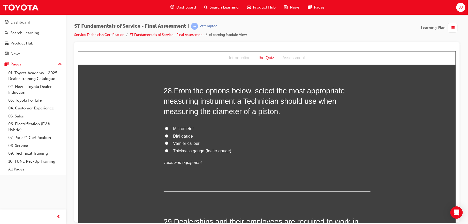
click at [185, 126] on span "Micrometer" at bounding box center [183, 128] width 21 height 4
click at [168, 127] on input "Micrometer" at bounding box center [166, 128] width 3 height 3
radio input "true"
click at [186, 140] on label "Vernier caliper" at bounding box center [266, 143] width 207 height 7
click at [168, 141] on input "Vernier caliper" at bounding box center [166, 142] width 3 height 3
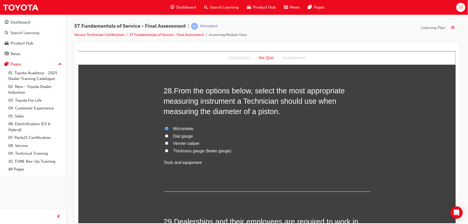
radio input "true"
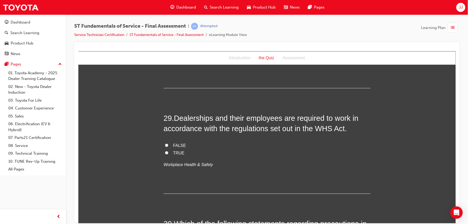
scroll to position [3269, 0]
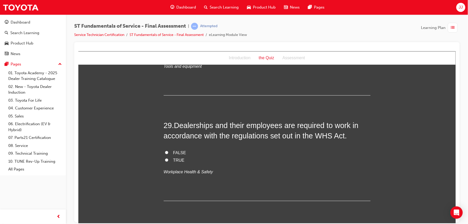
click at [176, 158] on span "TRUE" at bounding box center [178, 160] width 11 height 4
click at [168, 158] on input "TRUE" at bounding box center [166, 159] width 3 height 3
radio input "true"
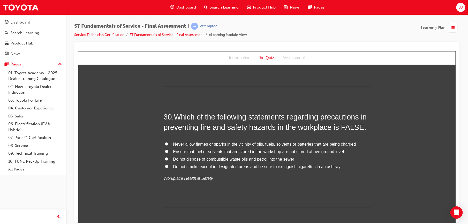
scroll to position [3403, 0]
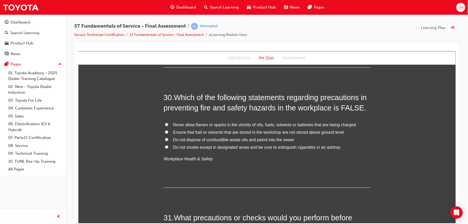
click at [241, 130] on span "Ensure that fuel or solvents that are stored in the workshop are not stored abo…" at bounding box center [258, 132] width 171 height 4
click at [168, 130] on input "Ensure that fuel or solvents that are stored in the workshop are not stored abo…" at bounding box center [166, 131] width 3 height 3
radio input "true"
click at [247, 137] on span "Do not dispose of combustible waste oils and petrol into the sewer" at bounding box center [233, 139] width 121 height 4
click at [168, 137] on input "Do not dispose of combustible waste oils and petrol into the sewer" at bounding box center [166, 138] width 3 height 3
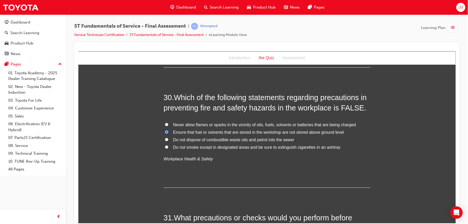
radio input "true"
click at [249, 130] on span "Ensure that fuel or solvents that are stored in the workshop are not stored abo…" at bounding box center [258, 132] width 171 height 4
click at [168, 130] on input "Ensure that fuel or solvents that are stored in the workshop are not stored abo…" at bounding box center [166, 131] width 3 height 3
radio input "true"
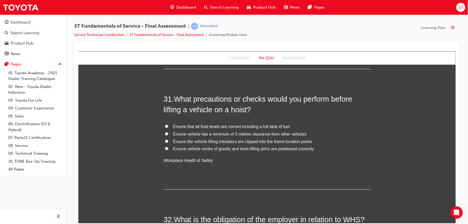
scroll to position [3529, 0]
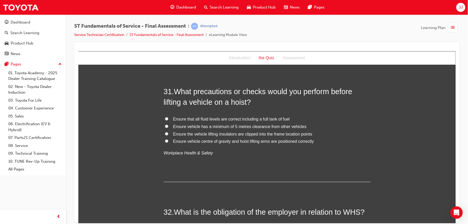
click at [218, 139] on span "Ensure vehicle centre of gravity and hoist lifting arms are positioned correctly" at bounding box center [243, 141] width 141 height 4
click at [168, 139] on input "Ensure vehicle centre of gravity and hoist lifting arms are positioned correctly" at bounding box center [166, 140] width 3 height 3
radio input "true"
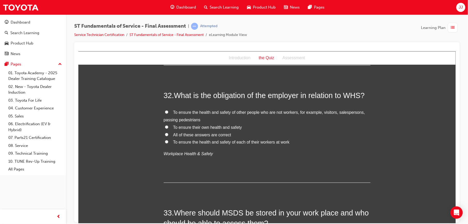
scroll to position [3648, 0]
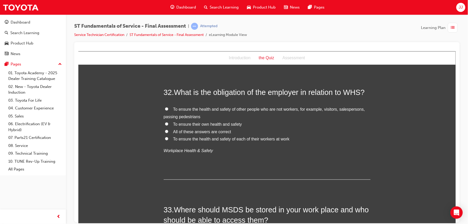
click at [217, 129] on span "All of these answers are correct" at bounding box center [202, 131] width 58 height 4
click at [168, 129] on input "All of these answers are correct" at bounding box center [166, 130] width 3 height 3
radio input "true"
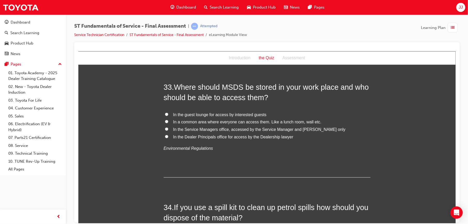
scroll to position [3775, 0]
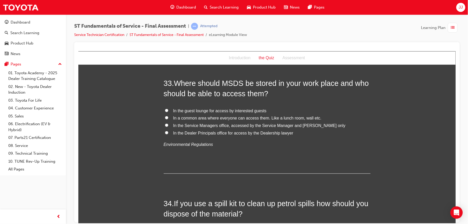
click at [237, 115] on span "In a common area where everyone can access them. Like a lunch room, wall etc." at bounding box center [247, 117] width 148 height 4
click at [168, 116] on input "In a common area where everyone can access them. Like a lunch room, wall etc." at bounding box center [166, 117] width 3 height 3
radio input "true"
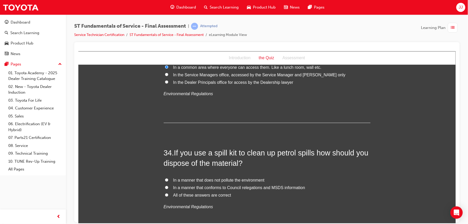
scroll to position [3850, 0]
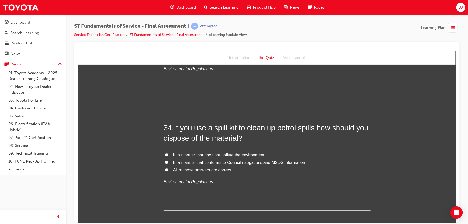
click at [219, 168] on span "All of these answers are correct" at bounding box center [202, 170] width 58 height 4
click at [168, 168] on input "All of these answers are correct" at bounding box center [166, 169] width 3 height 3
radio input "true"
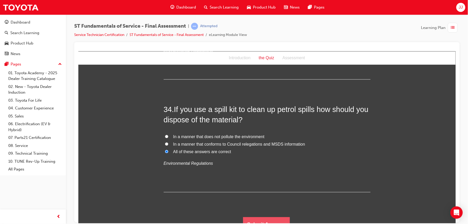
click at [254, 217] on button "Submit Answers" at bounding box center [266, 224] width 47 height 14
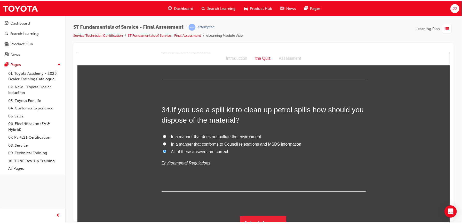
scroll to position [0, 0]
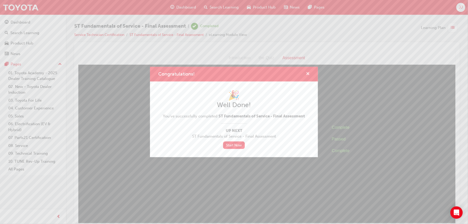
click at [307, 72] on span "cross-icon" at bounding box center [308, 74] width 4 height 5
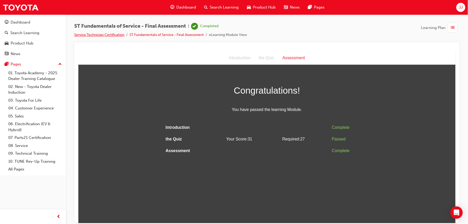
click at [109, 36] on link "Service Technician Certification" at bounding box center [99, 35] width 50 height 4
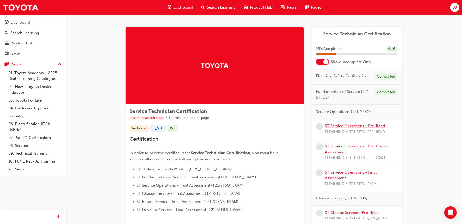
click at [357, 126] on link "ST Service Operations - Pre-Read" at bounding box center [355, 125] width 60 height 5
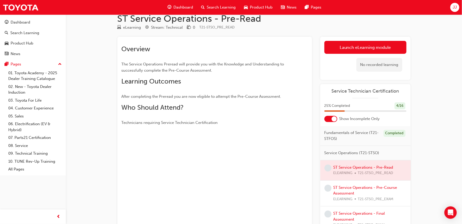
scroll to position [14, 0]
click at [350, 197] on div "ST Service Operations - Pre-Course Assessment ELEARNING T21-STSO_PRE_EXAM" at bounding box center [370, 195] width 73 height 18
click at [351, 198] on link "ST Service Operations - Pre-Course Assessment" at bounding box center [366, 192] width 64 height 11
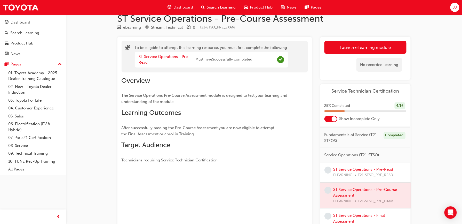
click at [363, 172] on link "ST Service Operations - Pre-Read" at bounding box center [364, 169] width 60 height 5
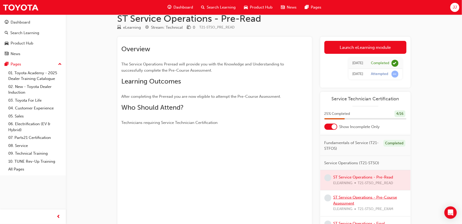
click at [350, 203] on link "ST Service Operations - Pre-Course Assessment" at bounding box center [366, 200] width 64 height 11
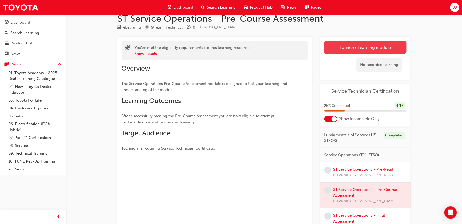
click at [338, 47] on button "Launch eLearning module" at bounding box center [366, 47] width 82 height 13
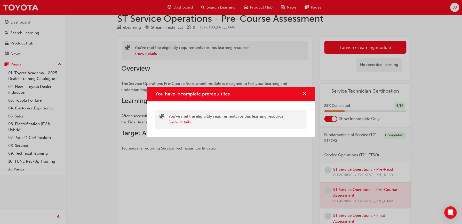
click at [307, 94] on button "You have incomplete prerequisites" at bounding box center [305, 94] width 4 height 6
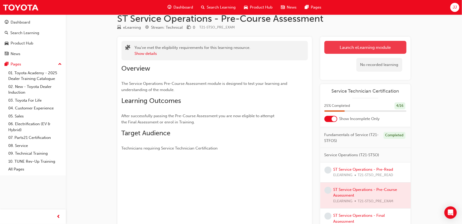
click at [347, 48] on button "Launch eLearning module" at bounding box center [366, 47] width 82 height 13
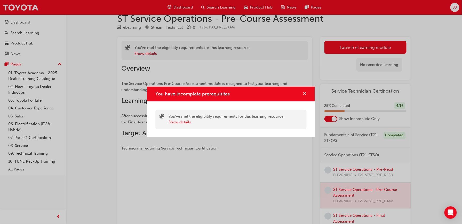
click at [305, 92] on span "cross-icon" at bounding box center [305, 94] width 4 height 5
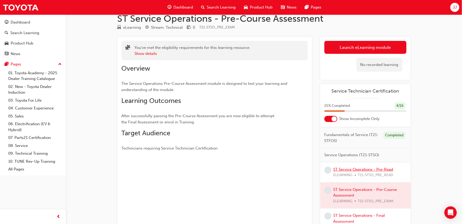
click at [368, 172] on link "ST Service Operations - Pre-Read" at bounding box center [364, 169] width 60 height 5
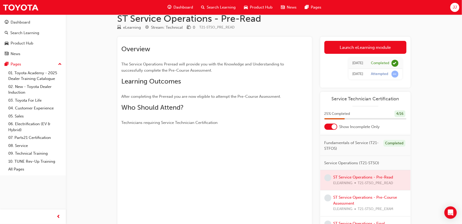
click at [349, 205] on div "ST Service Operations - Pre-Course Assessment ELEARNING T21-STSO_PRE_EXAM" at bounding box center [370, 203] width 73 height 18
click at [349, 201] on link "ST Service Operations - Pre-Course Assessment" at bounding box center [366, 200] width 64 height 11
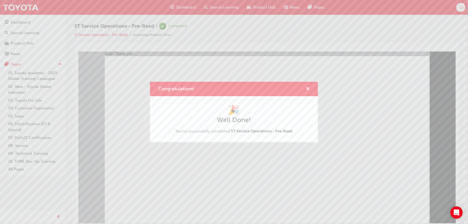
click at [153, 187] on div "Congratulations! 🎉 Well Done! You've successfully completed ST Service Operatio…" at bounding box center [234, 112] width 468 height 224
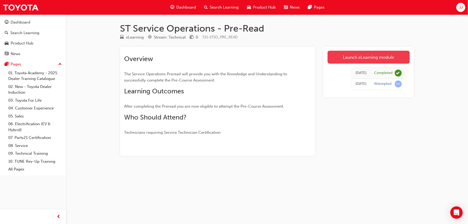
click at [349, 59] on link "Launch eLearning module" at bounding box center [368, 57] width 82 height 13
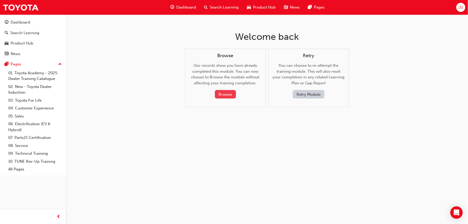
click at [228, 97] on button "Browse" at bounding box center [225, 94] width 21 height 9
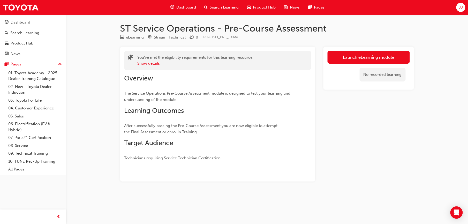
click at [155, 64] on button "Show details" at bounding box center [148, 63] width 22 height 6
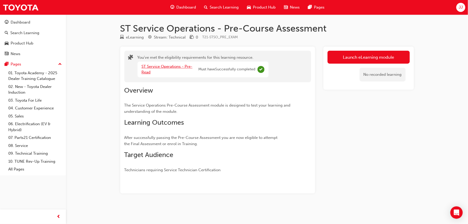
click at [163, 66] on link "ST Service Operations - Pre-Read" at bounding box center [167, 69] width 51 height 11
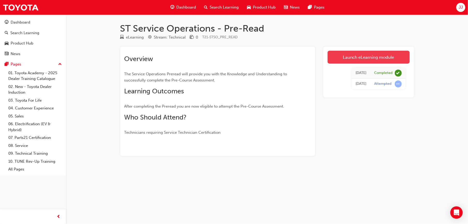
click at [368, 55] on link "Launch eLearning module" at bounding box center [368, 57] width 82 height 13
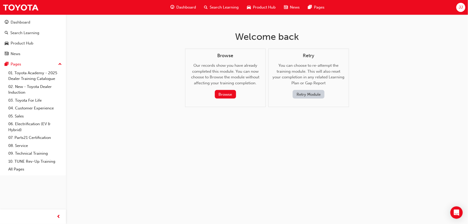
click at [306, 95] on button "Retry Module" at bounding box center [308, 94] width 32 height 9
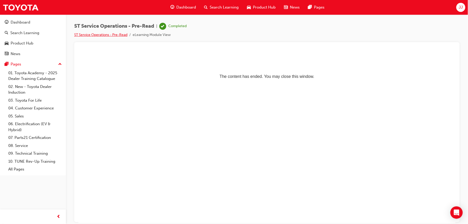
click at [115, 35] on link "ST Service Operations - Pre-Read" at bounding box center [100, 35] width 53 height 4
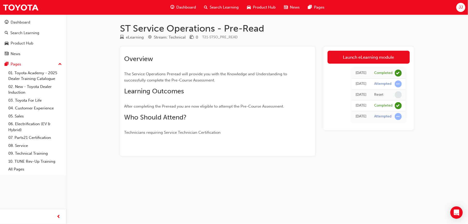
click at [180, 6] on span "Dashboard" at bounding box center [186, 7] width 20 height 6
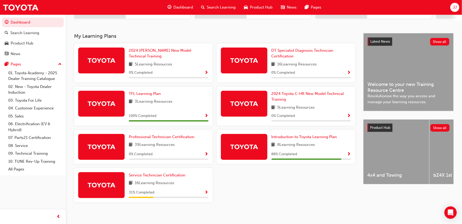
scroll to position [103, 0]
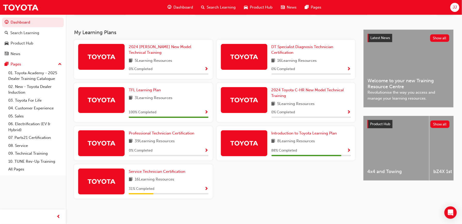
click at [206, 188] on span "Show Progress" at bounding box center [207, 188] width 4 height 5
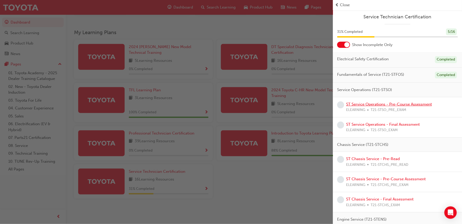
click at [393, 104] on link "ST Service Operations - Pre-Course Assessment" at bounding box center [389, 104] width 86 height 5
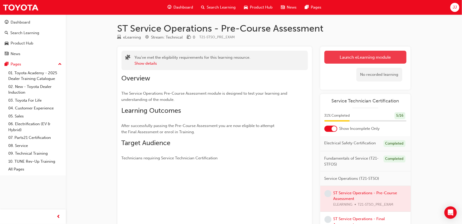
click at [344, 54] on link "Launch eLearning module" at bounding box center [366, 57] width 82 height 13
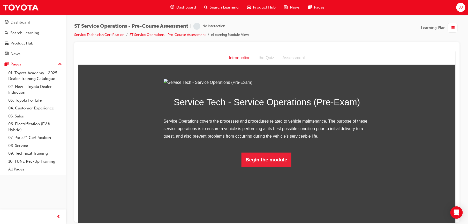
scroll to position [0, 0]
click at [261, 167] on button "Begin the module" at bounding box center [266, 159] width 50 height 14
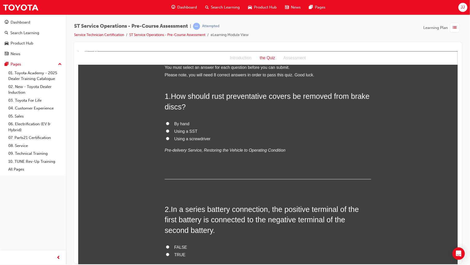
scroll to position [0, 0]
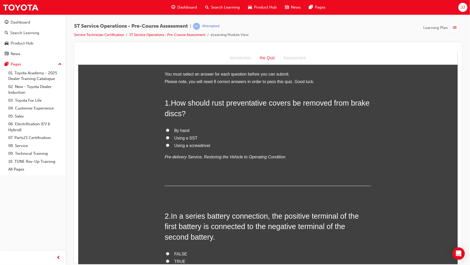
click at [185, 135] on span "Using a SST" at bounding box center [185, 137] width 23 height 4
click at [169, 136] on input "Using a SST" at bounding box center [167, 137] width 3 height 3
radio input "true"
click at [178, 129] on span "By hand" at bounding box center [181, 130] width 15 height 4
click at [169, 129] on input "By hand" at bounding box center [167, 129] width 3 height 3
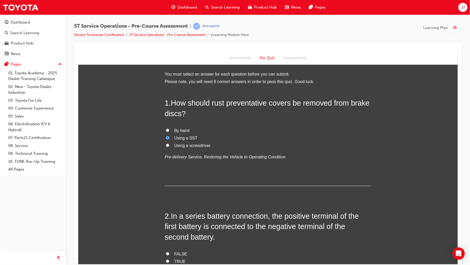
radio input "true"
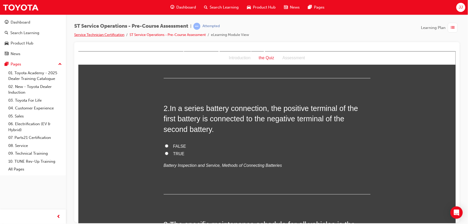
scroll to position [110, 0]
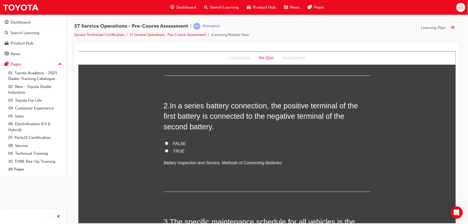
click at [179, 143] on span "FALSE" at bounding box center [179, 143] width 13 height 4
click at [168, 143] on input "FALSE" at bounding box center [166, 142] width 3 height 3
radio input "true"
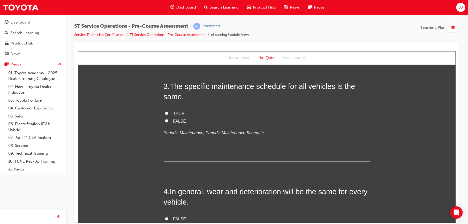
scroll to position [227, 0]
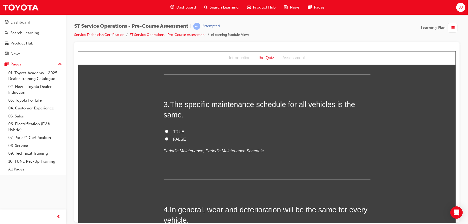
click at [180, 139] on span "FALSE" at bounding box center [179, 139] width 13 height 4
click at [168, 139] on input "FALSE" at bounding box center [166, 138] width 3 height 3
radio input "true"
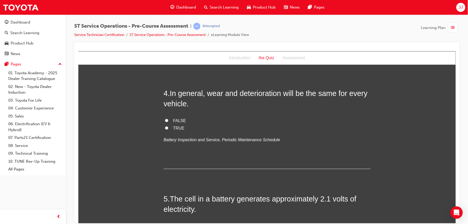
scroll to position [344, 0]
click at [175, 127] on span "TRUE" at bounding box center [178, 127] width 11 height 4
click at [168, 127] on input "TRUE" at bounding box center [166, 126] width 3 height 3
radio input "true"
click at [176, 120] on span "FALSE" at bounding box center [179, 120] width 13 height 4
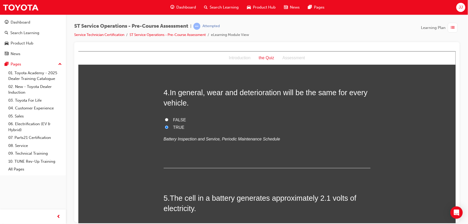
click at [168, 120] on input "FALSE" at bounding box center [166, 119] width 3 height 3
radio input "true"
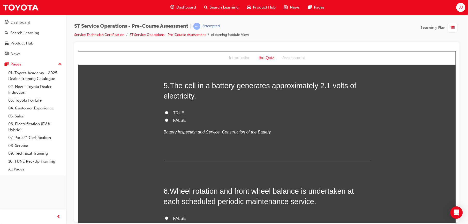
scroll to position [464, 0]
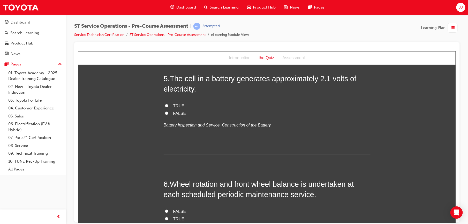
click at [177, 105] on span "TRUE" at bounding box center [178, 105] width 11 height 4
click at [168, 105] on input "TRUE" at bounding box center [166, 105] width 3 height 3
radio input "true"
drag, startPoint x: 215, startPoint y: 176, endPoint x: 215, endPoint y: 170, distance: 5.4
click at [215, 170] on div "1 . How should rust preventative covers be removed from brake discs? By hand Us…" at bounding box center [266, 169] width 207 height 1072
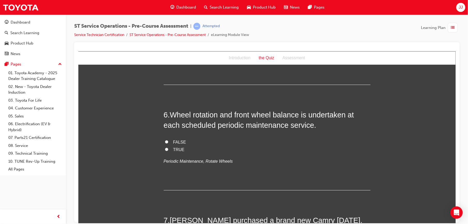
scroll to position [533, 0]
click at [173, 150] on span "TRUE" at bounding box center [178, 149] width 11 height 4
click at [168, 150] on input "TRUE" at bounding box center [166, 149] width 3 height 3
radio input "true"
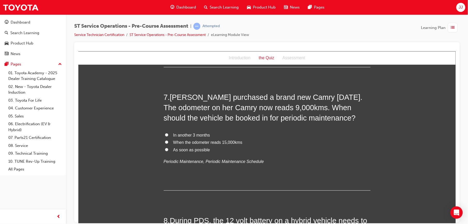
scroll to position [671, 0]
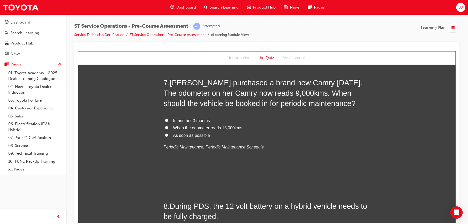
click at [207, 127] on span "When the odometer reads 15,000kms" at bounding box center [207, 127] width 69 height 4
click at [168, 127] on input "When the odometer reads 15,000kms" at bounding box center [166, 127] width 3 height 3
radio input "true"
click at [200, 122] on span "In another 3 months" at bounding box center [191, 120] width 37 height 4
click at [168, 122] on input "In another 3 months" at bounding box center [166, 119] width 3 height 3
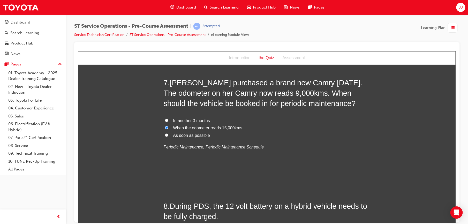
radio input "true"
click at [200, 128] on span "When the odometer reads 15,000kms" at bounding box center [207, 127] width 69 height 4
click at [168, 128] on input "When the odometer reads 15,000kms" at bounding box center [166, 127] width 3 height 3
radio input "true"
click at [197, 118] on span "In another 3 months" at bounding box center [191, 120] width 37 height 4
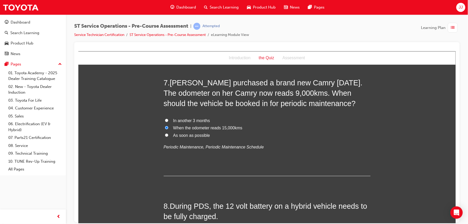
click at [168, 118] on input "In another 3 months" at bounding box center [166, 119] width 3 height 3
radio input "true"
click at [203, 126] on span "When the odometer reads 15,000kms" at bounding box center [207, 127] width 69 height 4
click at [168, 126] on input "When the odometer reads 15,000kms" at bounding box center [166, 127] width 3 height 3
radio input "true"
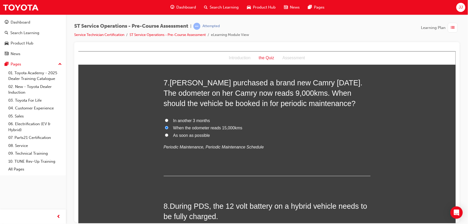
click at [186, 137] on span "As soon as possible" at bounding box center [191, 135] width 37 height 4
click at [168, 136] on input "As soon as possible" at bounding box center [166, 134] width 3 height 3
radio input "true"
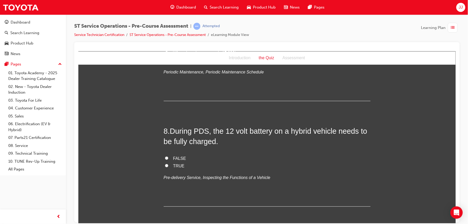
scroll to position [751, 0]
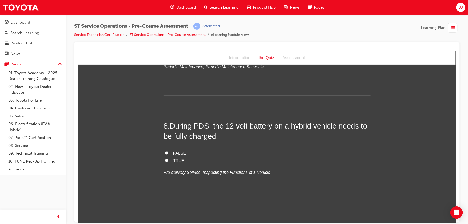
click at [175, 160] on span "TRUE" at bounding box center [178, 160] width 11 height 4
click at [168, 160] on input "TRUE" at bounding box center [166, 159] width 3 height 3
radio input "true"
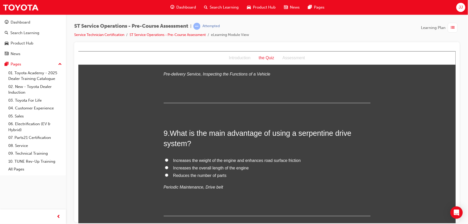
scroll to position [870, 0]
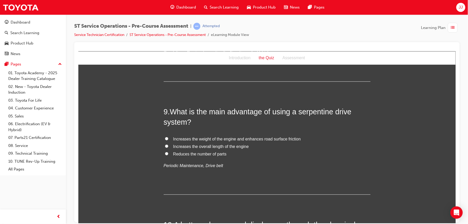
click at [187, 154] on span "Reduces the number of parts" at bounding box center [199, 153] width 53 height 4
click at [168, 154] on input "Reduces the number of parts" at bounding box center [166, 153] width 3 height 3
radio input "true"
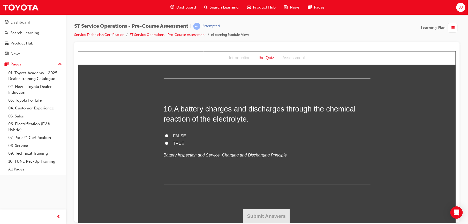
scroll to position [986, 0]
click at [177, 142] on span "TRUE" at bounding box center [178, 143] width 11 height 4
click at [168, 142] on input "TRUE" at bounding box center [166, 142] width 3 height 3
radio input "true"
click at [263, 212] on button "Submit Answers" at bounding box center [266, 215] width 47 height 14
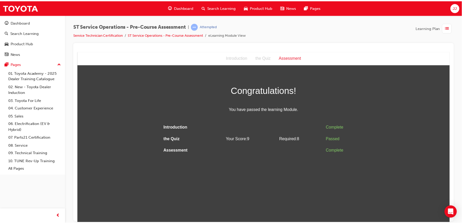
scroll to position [0, 0]
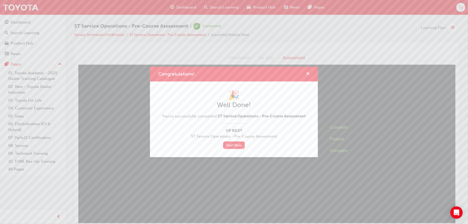
click at [306, 75] on span "cross-icon" at bounding box center [308, 74] width 4 height 5
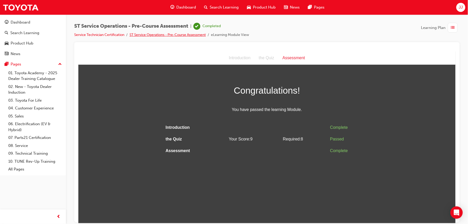
click at [193, 33] on link "ST Service Operations - Pre-Course Assessment" at bounding box center [167, 35] width 76 height 4
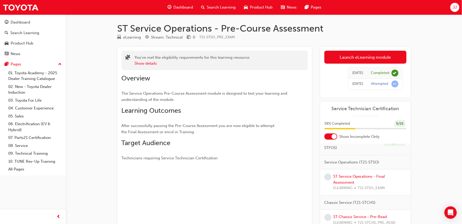
scroll to position [32, 0]
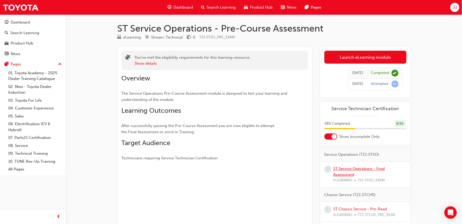
click at [348, 177] on link "ST Service Operations - Final Assessment" at bounding box center [360, 171] width 52 height 11
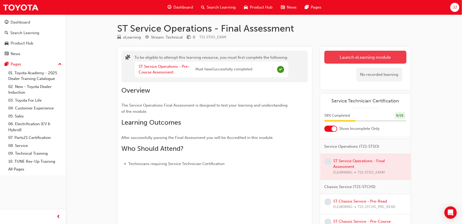
click at [363, 52] on button "Launch eLearning module" at bounding box center [366, 57] width 82 height 13
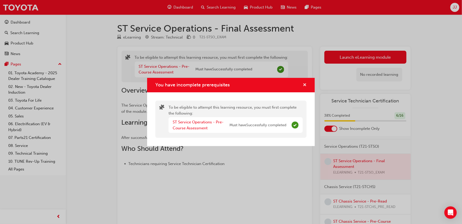
click at [305, 84] on span "cross-icon" at bounding box center [305, 85] width 4 height 5
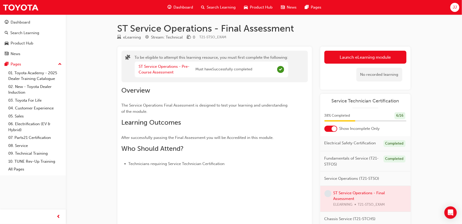
click at [330, 130] on div at bounding box center [331, 129] width 13 height 6
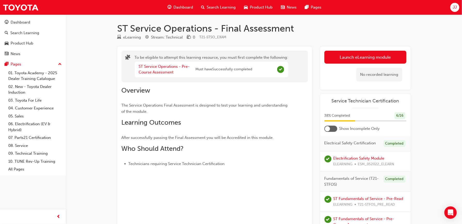
click at [81, 96] on div "ST Service Operations - Final Assessment eLearning Stream: Technical 0 T21-STSO…" at bounding box center [231, 134] width 462 height 269
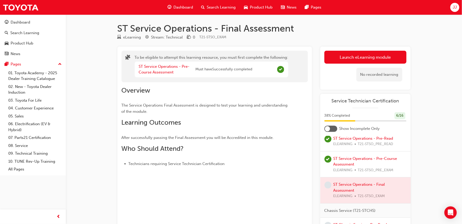
scroll to position [142, 0]
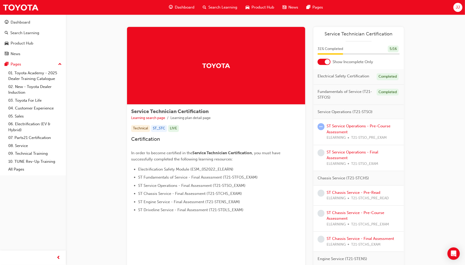
drag, startPoint x: 353, startPoint y: 111, endPoint x: 356, endPoint y: 111, distance: 3.6
click at [353, 111] on span "Service Operations (T21-STSO)" at bounding box center [345, 112] width 55 height 6
click at [338, 111] on span "Service Operations (T21-STSO)" at bounding box center [345, 112] width 55 height 6
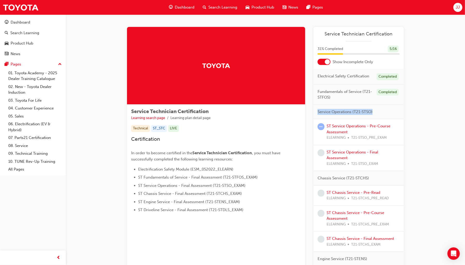
click at [338, 111] on span "Service Operations (T21-STSO)" at bounding box center [345, 112] width 55 height 6
drag, startPoint x: 338, startPoint y: 111, endPoint x: 320, endPoint y: 61, distance: 53.2
click at [320, 61] on div at bounding box center [324, 62] width 13 height 6
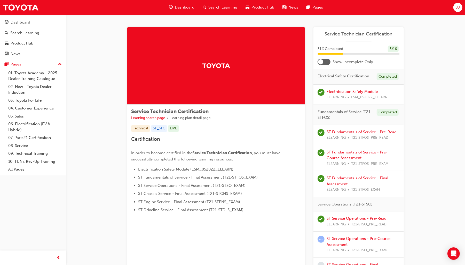
click at [361, 216] on link "ST Service Operations - Pre-Read" at bounding box center [357, 218] width 60 height 5
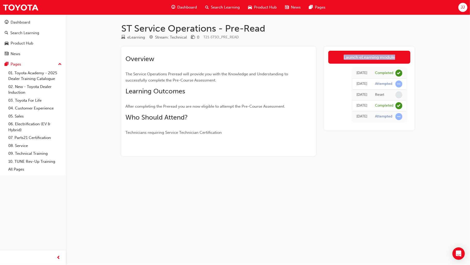
drag, startPoint x: 361, startPoint y: 216, endPoint x: 382, endPoint y: 35, distance: 183.1
click at [382, 35] on div "ST Service Operations - Pre-Read eLearning Stream: Technical 0 T21-STSO_PRE_REA…" at bounding box center [235, 132] width 470 height 265
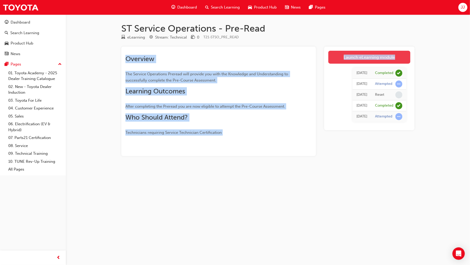
drag, startPoint x: 382, startPoint y: 35, endPoint x: 354, endPoint y: 58, distance: 36.6
click at [354, 58] on link "Launch eLearning module" at bounding box center [370, 57] width 82 height 13
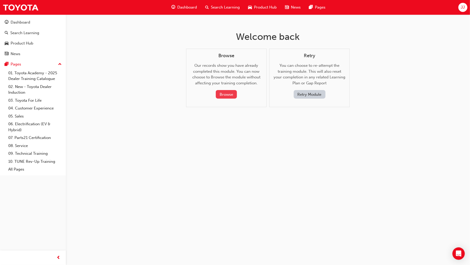
click at [222, 92] on button "Browse" at bounding box center [226, 94] width 21 height 9
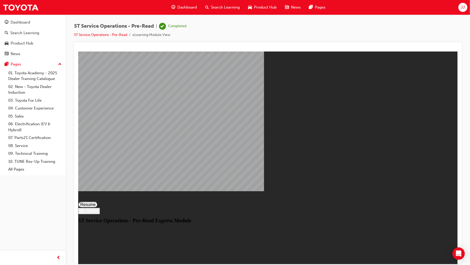
click at [98, 201] on button "Resume" at bounding box center [88, 204] width 20 height 6
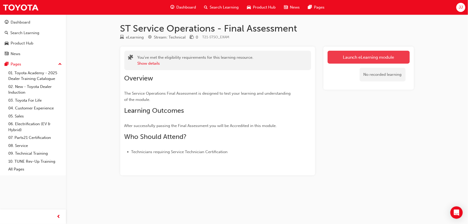
click at [368, 51] on link "Launch eLearning module" at bounding box center [368, 57] width 82 height 13
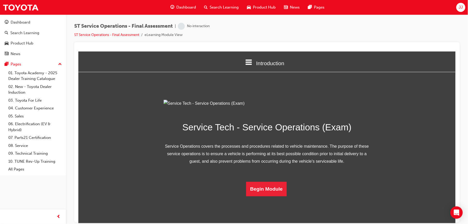
scroll to position [29, 0]
click at [261, 196] on button "Begin Module" at bounding box center [266, 188] width 41 height 14
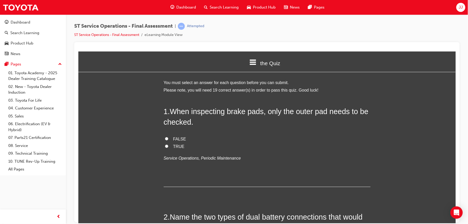
click at [177, 135] on label "FALSE" at bounding box center [266, 138] width 207 height 7
click at [168, 137] on input "FALSE" at bounding box center [166, 138] width 3 height 3
radio input "true"
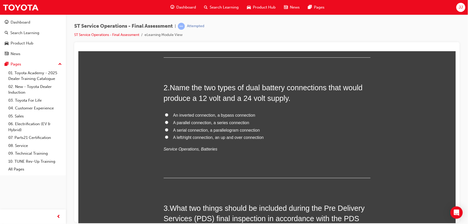
scroll to position [133, 0]
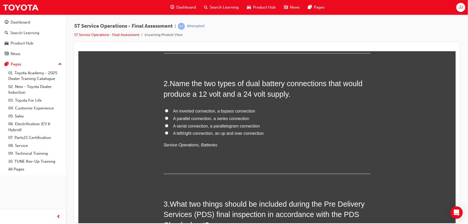
click at [213, 120] on span "A parallel connection, a series connection" at bounding box center [211, 118] width 76 height 4
click at [168, 120] on input "A parallel connection, a series connection" at bounding box center [166, 117] width 3 height 3
radio input "true"
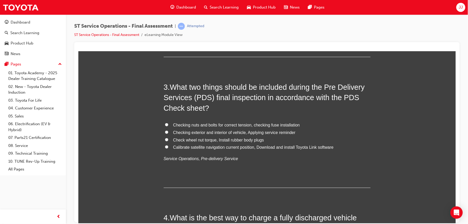
scroll to position [250, 0]
click at [214, 132] on span "Checking exterior and interior of vehicle, Applying service reminder" at bounding box center [234, 132] width 122 height 4
click at [168, 132] on input "Checking exterior and interior of vehicle, Applying service reminder" at bounding box center [166, 131] width 3 height 3
radio input "true"
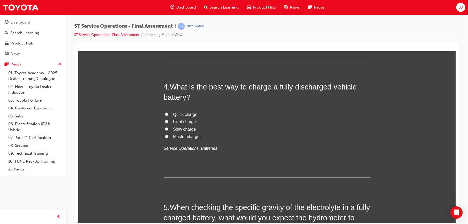
scroll to position [386, 0]
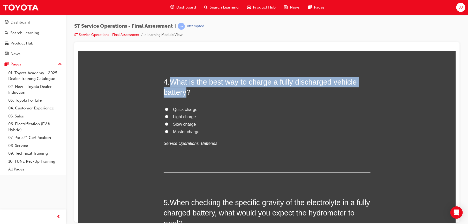
drag, startPoint x: 186, startPoint y: 93, endPoint x: 168, endPoint y: 80, distance: 22.1
click at [168, 80] on span "What is the best way to charge a fully discharged vehicle battery?" at bounding box center [259, 87] width 193 height 19
copy span "What is the best way to charge a fully discharged vehicle battery"
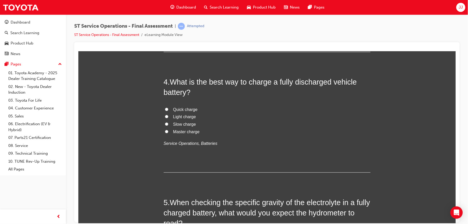
click at [183, 125] on span "Slow charge" at bounding box center [184, 124] width 23 height 4
click at [168, 125] on input "Slow charge" at bounding box center [166, 123] width 3 height 3
radio input "true"
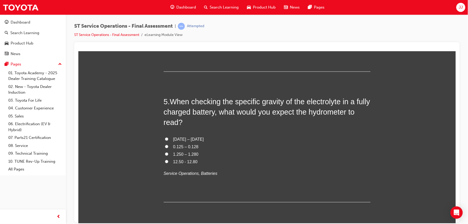
scroll to position [496, 0]
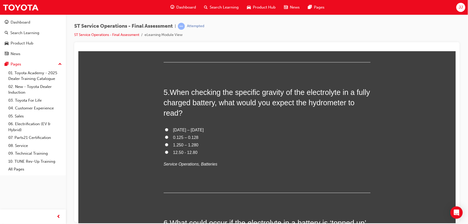
click at [180, 145] on span "1.250 – 1.280" at bounding box center [185, 144] width 25 height 4
click at [168, 145] on input "1.250 – 1.280" at bounding box center [166, 144] width 3 height 3
radio input "true"
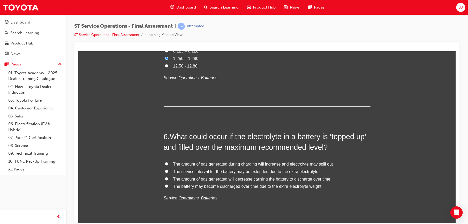
scroll to position [585, 0]
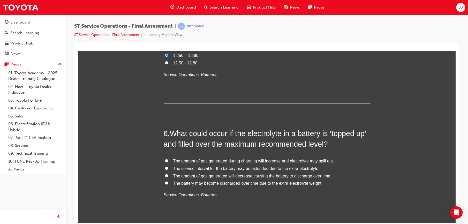
click at [235, 176] on span "The amount of gas generated will decrease causing the battery to discharge over…" at bounding box center [251, 175] width 157 height 4
click at [168, 176] on input "The amount of gas generated will decrease causing the battery to discharge over…" at bounding box center [166, 175] width 3 height 3
radio input "true"
drag, startPoint x: 251, startPoint y: 161, endPoint x: 236, endPoint y: 161, distance: 14.5
click at [236, 161] on span "The amount of gas generated during charging will increase and electrolyte may s…" at bounding box center [253, 160] width 160 height 4
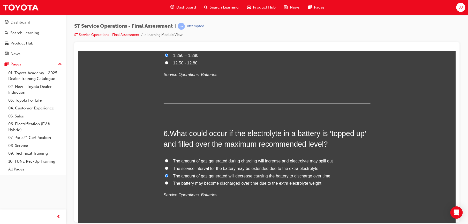
click at [168, 161] on input "The amount of gas generated during charging will increase and electrolyte may s…" at bounding box center [166, 160] width 3 height 3
radio input "true"
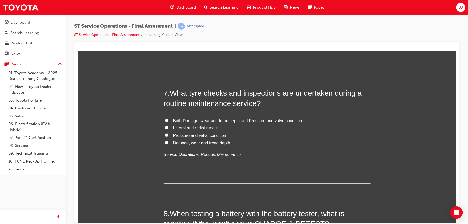
scroll to position [746, 0]
click at [246, 122] on span "Both Damage, wear and tread depth and Pressure and valve condition" at bounding box center [237, 120] width 129 height 4
click at [168, 121] on input "Both Damage, wear and tread depth and Pressure and valve condition" at bounding box center [166, 119] width 3 height 3
radio input "true"
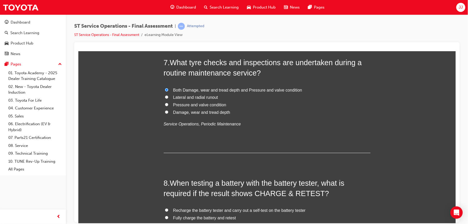
scroll to position [778, 0]
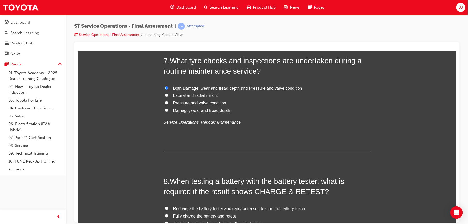
click at [211, 94] on span "Lateral and radial runout" at bounding box center [195, 95] width 45 height 4
click at [168, 94] on input "Lateral and radial runout" at bounding box center [166, 94] width 3 height 3
radio input "true"
click at [223, 89] on span "Both Damage, wear and tread depth and Pressure and valve condition" at bounding box center [237, 88] width 129 height 4
click at [168, 89] on input "Both Damage, wear and tread depth and Pressure and valve condition" at bounding box center [166, 87] width 3 height 3
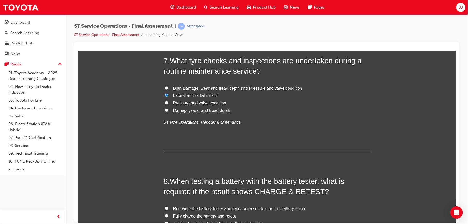
radio input "true"
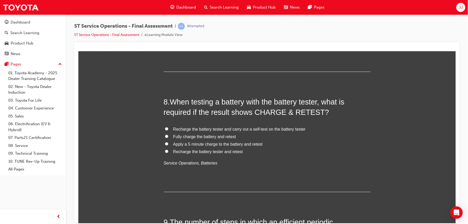
scroll to position [859, 0]
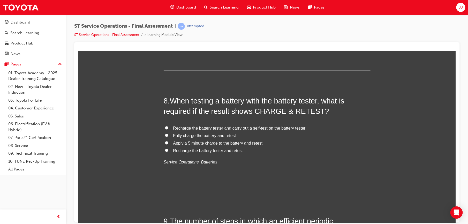
click at [229, 151] on span "Recharge the battery tester and retest" at bounding box center [207, 150] width 69 height 4
click at [168, 151] on input "Recharge the battery tester and retest" at bounding box center [166, 149] width 3 height 3
radio input "true"
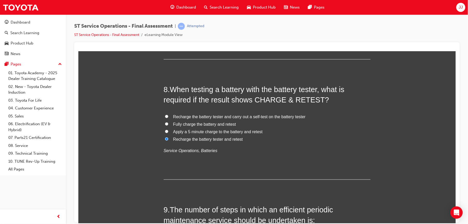
scroll to position [870, 0]
click at [203, 124] on span "Fully charge the battery and retest" at bounding box center [204, 123] width 63 height 4
click at [168, 124] on input "Fully charge the battery and retest" at bounding box center [166, 123] width 3 height 3
radio input "true"
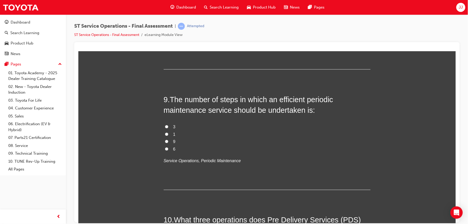
scroll to position [981, 0]
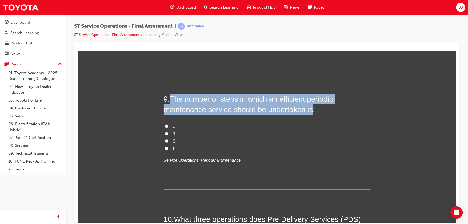
drag, startPoint x: 168, startPoint y: 96, endPoint x: 308, endPoint y: 108, distance: 140.5
click at [308, 108] on h2 "9 . The number of steps in which an efficient periodic maintenance service shou…" at bounding box center [266, 104] width 207 height 21
copy span "The number of steps in which an efficient periodic maintenance service should b…"
click at [165, 149] on input "6" at bounding box center [166, 147] width 3 height 3
radio input "true"
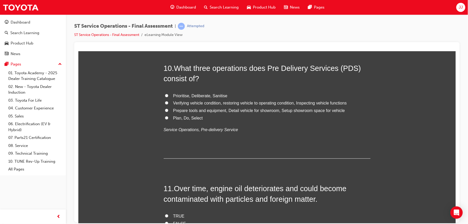
scroll to position [1132, 0]
click at [228, 103] on span "Verifying vehicle condition, restoring vehicle to operating condition, Inspecti…" at bounding box center [260, 102] width 174 height 4
click at [168, 103] on input "Verifying vehicle condition, restoring vehicle to operating condition, Inspecti…" at bounding box center [166, 101] width 3 height 3
radio input "true"
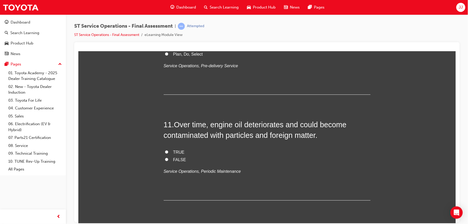
scroll to position [1201, 0]
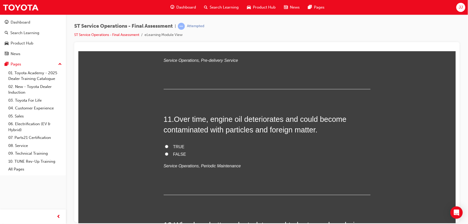
click at [176, 147] on span "TRUE" at bounding box center [178, 146] width 11 height 4
click at [168, 147] on input "TRUE" at bounding box center [166, 145] width 3 height 3
radio input "true"
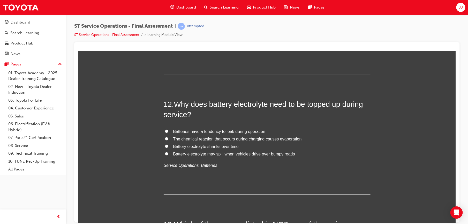
scroll to position [1325, 0]
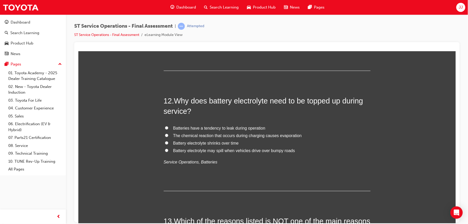
click at [196, 137] on span "The chemical reaction that occurs during charging causes evaporation" at bounding box center [237, 135] width 128 height 4
click at [168, 137] on input "The chemical reaction that occurs during charging causes evaporation" at bounding box center [166, 134] width 3 height 3
radio input "true"
click at [199, 143] on span "Battery electrolyte shrinks over time" at bounding box center [205, 143] width 65 height 4
click at [168, 143] on input "Battery electrolyte shrinks over time" at bounding box center [166, 142] width 3 height 3
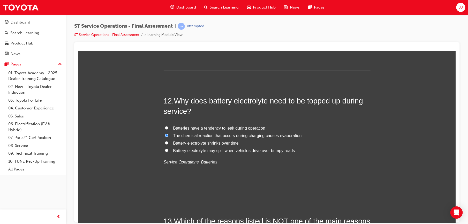
radio input "true"
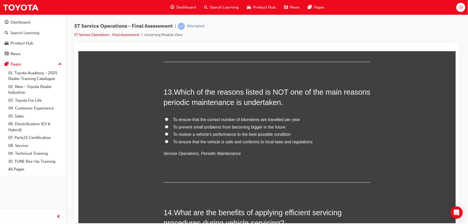
scroll to position [1453, 0]
click at [303, 143] on span "To ensure that the vehicle is safe and conforms to local laws and regulations" at bounding box center [242, 142] width 139 height 4
click at [168, 143] on input "To ensure that the vehicle is safe and conforms to local laws and regulations" at bounding box center [166, 141] width 3 height 3
radio input "true"
click at [190, 121] on span "To ensure that the correct number of kilometres are travelled per year" at bounding box center [236, 120] width 127 height 4
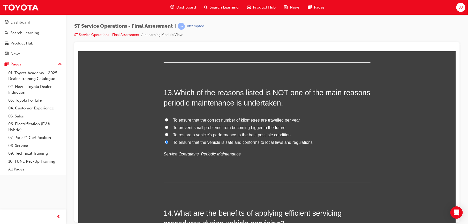
click at [168, 121] on input "To ensure that the correct number of kilometres are travelled per year" at bounding box center [166, 119] width 3 height 3
radio input "true"
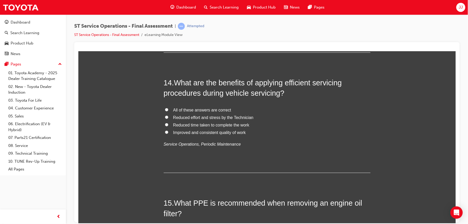
scroll to position [1587, 0]
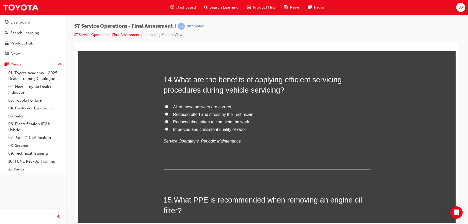
click at [198, 122] on span "Reduced time taken to complete the work" at bounding box center [211, 121] width 76 height 4
click at [168, 122] on input "Reduced time taken to complete the work" at bounding box center [166, 121] width 3 height 3
radio input "true"
click at [199, 131] on span "Improved and consistent quality of work" at bounding box center [209, 129] width 73 height 4
click at [168, 130] on input "Improved and consistent quality of work" at bounding box center [166, 128] width 3 height 3
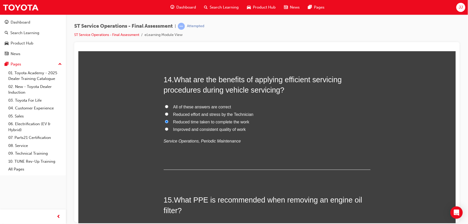
radio input "true"
click at [198, 125] on label "Reduced time taken to complete the work" at bounding box center [266, 121] width 207 height 7
click at [168, 123] on input "Reduced time taken to complete the work" at bounding box center [166, 121] width 3 height 3
radio input "true"
click at [199, 104] on label "All of these answers are correct" at bounding box center [266, 106] width 207 height 7
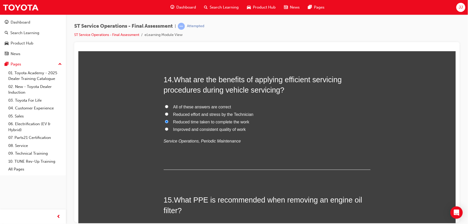
click at [168, 105] on input "All of these answers are correct" at bounding box center [166, 106] width 3 height 3
radio input "true"
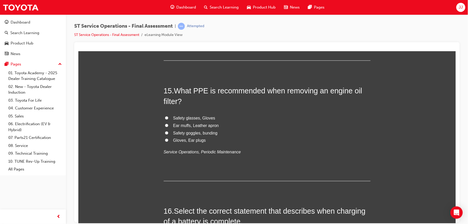
scroll to position [1701, 0]
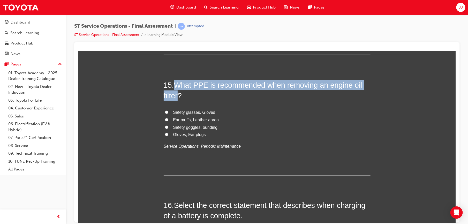
drag, startPoint x: 174, startPoint y: 84, endPoint x: 177, endPoint y: 95, distance: 11.9
click at [177, 95] on span "What PPE is recommended when removing an engine oil filter?" at bounding box center [262, 90] width 198 height 19
copy span "What PPE is recommended when removing an engine oil filter"
click at [183, 113] on span "Safety glasses, Gloves" at bounding box center [194, 112] width 42 height 4
click at [168, 113] on input "Safety glasses, Gloves" at bounding box center [166, 111] width 3 height 3
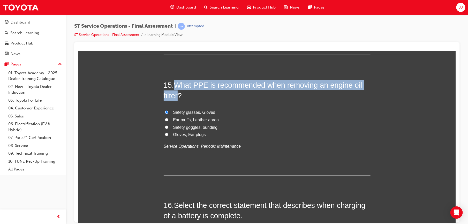
radio input "true"
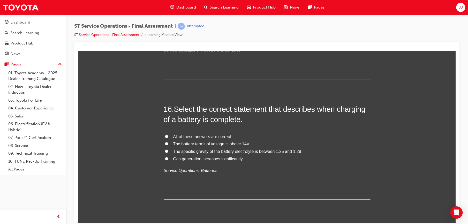
scroll to position [1798, 0]
click at [252, 152] on span "The specific gravity of the battery electrolyte is between 1.25 and 1.28" at bounding box center [237, 151] width 128 height 4
click at [168, 152] on input "The specific gravity of the battery electrolyte is between 1.25 and 1.28" at bounding box center [166, 150] width 3 height 3
radio input "true"
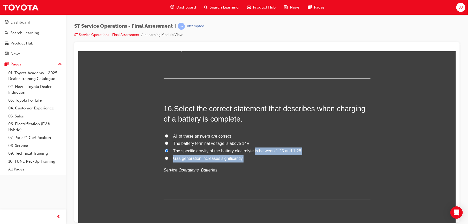
drag, startPoint x: 252, startPoint y: 152, endPoint x: 258, endPoint y: 161, distance: 10.6
click at [258, 161] on div "All of these answers are correct The battery terminal voltage is above 14V The …" at bounding box center [266, 153] width 207 height 41
click at [258, 161] on label "Gas generation increases significantly." at bounding box center [266, 158] width 207 height 7
click at [168, 160] on input "Gas generation increases significantly." at bounding box center [166, 157] width 3 height 3
radio input "true"
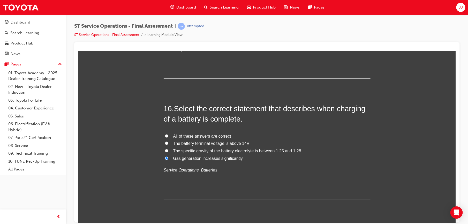
click at [261, 149] on label "The specific gravity of the battery electrolyte is between 1.25 and 1.28" at bounding box center [266, 150] width 207 height 7
click at [168, 149] on input "The specific gravity of the battery electrolyte is between 1.25 and 1.28" at bounding box center [166, 150] width 3 height 3
radio input "true"
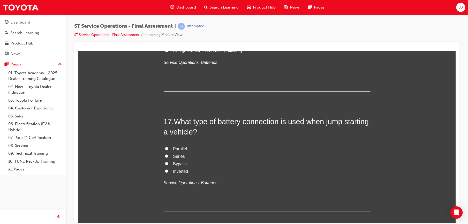
scroll to position [1917, 0]
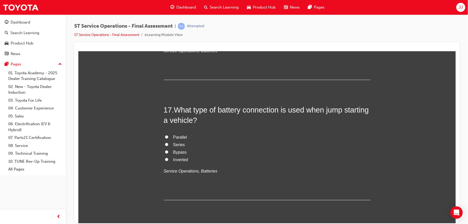
click at [176, 136] on span "Parallel" at bounding box center [180, 137] width 14 height 4
click at [168, 136] on input "Parallel" at bounding box center [166, 136] width 3 height 3
radio input "true"
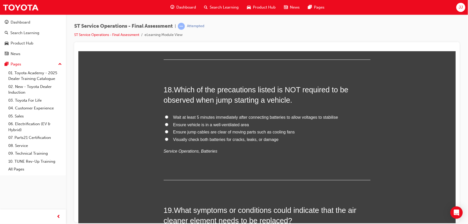
scroll to position [2050, 0]
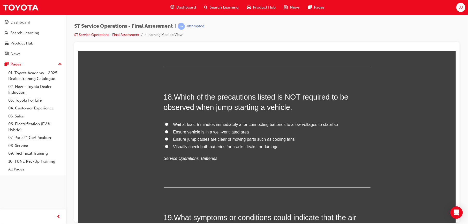
click at [233, 125] on span "Wait at least 5 minutes immediately after connecting batteries to allow voltage…" at bounding box center [255, 124] width 165 height 4
click at [168, 125] on input "Wait at least 5 minutes immediately after connecting batteries to allow voltage…" at bounding box center [166, 123] width 3 height 3
radio input "true"
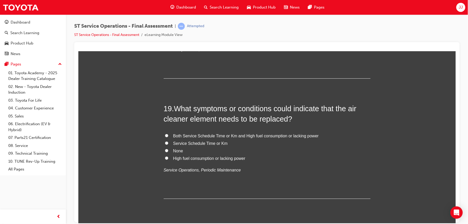
scroll to position [2160, 0]
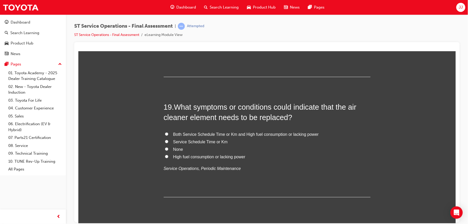
click at [250, 134] on span "Both Service Schedule Time or Km and High fuel consumption or lacking power" at bounding box center [245, 134] width 145 height 4
click at [168, 134] on input "Both Service Schedule Time or Km and High fuel consumption or lacking power" at bounding box center [166, 133] width 3 height 3
radio input "true"
click at [250, 134] on span "Both Service Schedule Time or Km and High fuel consumption or lacking power" at bounding box center [245, 134] width 145 height 4
click at [168, 134] on input "Both Service Schedule Time or Km and High fuel consumption or lacking power" at bounding box center [166, 133] width 3 height 3
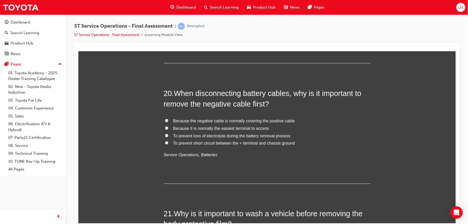
scroll to position [2305, 0]
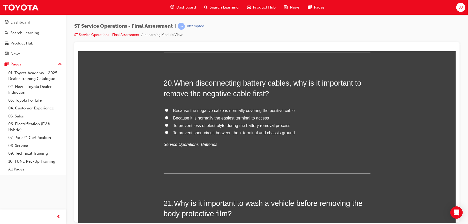
click at [230, 135] on span "To prevent short circuit between the + terminal and chassis ground" at bounding box center [234, 132] width 122 height 4
click at [168, 134] on input "To prevent short circuit between the + terminal and chassis ground" at bounding box center [166, 131] width 3 height 3
radio input "true"
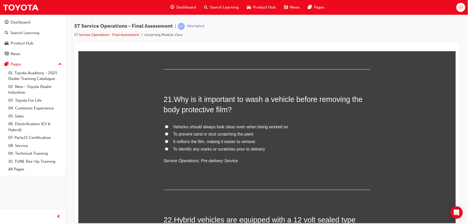
scroll to position [2410, 0]
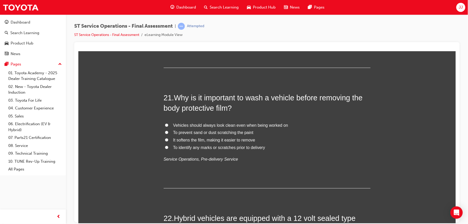
click at [225, 132] on span "To prevent sand or dust scratching the paint" at bounding box center [213, 132] width 80 height 4
click at [168, 132] on input "To prevent sand or dust scratching the paint" at bounding box center [166, 131] width 3 height 3
radio input "true"
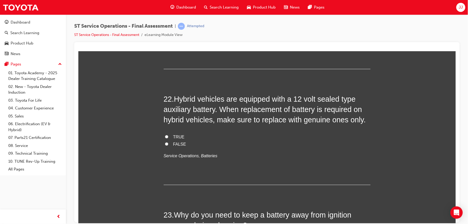
scroll to position [2530, 0]
click at [179, 138] on span "TRUE" at bounding box center [178, 136] width 11 height 4
click at [168, 138] on input "TRUE" at bounding box center [166, 135] width 3 height 3
radio input "true"
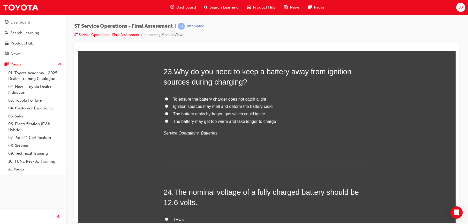
scroll to position [2674, 0]
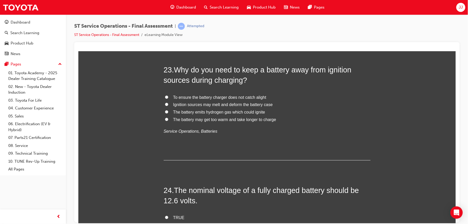
click at [229, 112] on span "The battery emits hydrogen gas which could ignite" at bounding box center [219, 112] width 92 height 4
click at [168, 112] on input "The battery emits hydrogen gas which could ignite" at bounding box center [166, 111] width 3 height 3
radio input "true"
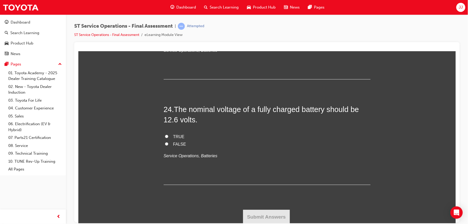
scroll to position [2757, 0]
click at [178, 135] on span "TRUE" at bounding box center [178, 135] width 11 height 4
click at [168, 135] on input "TRUE" at bounding box center [166, 134] width 3 height 3
radio input "true"
click at [262, 216] on button "Submit Answers" at bounding box center [266, 215] width 47 height 14
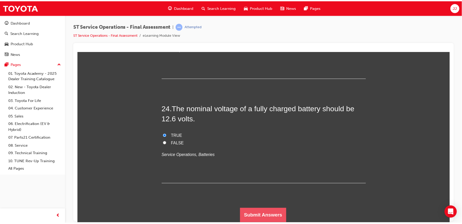
scroll to position [0, 0]
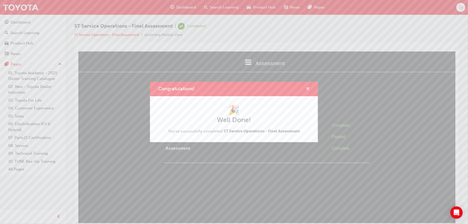
click at [309, 89] on span "cross-icon" at bounding box center [308, 89] width 4 height 5
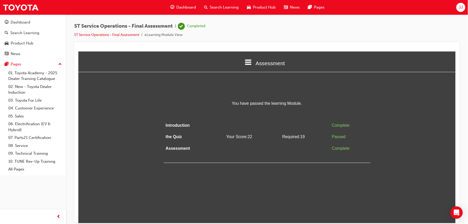
click at [186, 6] on span "Dashboard" at bounding box center [186, 7] width 20 height 6
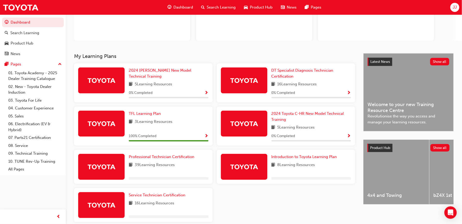
scroll to position [83, 0]
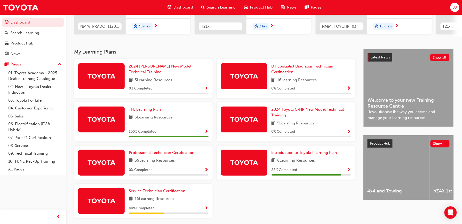
click at [207, 208] on span "Show Progress" at bounding box center [207, 208] width 4 height 5
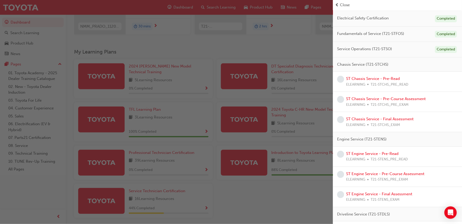
scroll to position [0, 0]
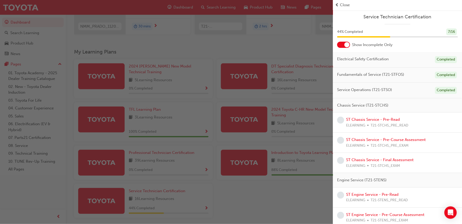
click at [268, 200] on div "button" at bounding box center [166, 112] width 333 height 224
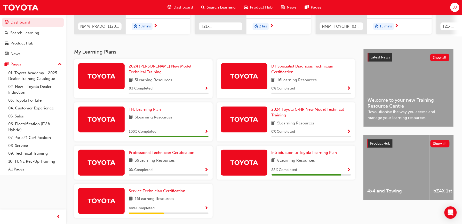
click at [206, 208] on span "Show Progress" at bounding box center [207, 208] width 4 height 5
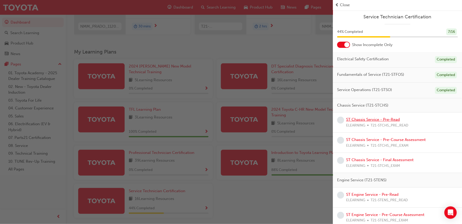
click at [388, 121] on link "ST Chassis Service - Pre-Read" at bounding box center [373, 119] width 54 height 5
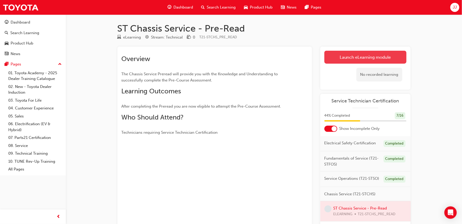
click at [360, 56] on link "Launch eLearning module" at bounding box center [366, 57] width 82 height 13
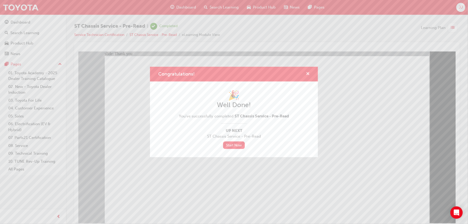
click at [307, 73] on span "cross-icon" at bounding box center [308, 74] width 4 height 5
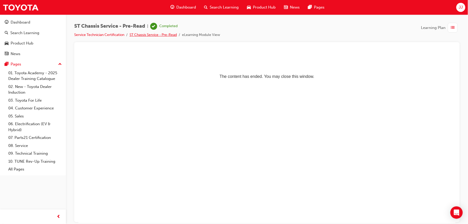
click at [167, 35] on link "ST Chassis Service - Pre-Read" at bounding box center [152, 35] width 47 height 4
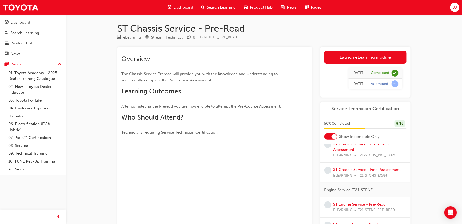
scroll to position [87, 0]
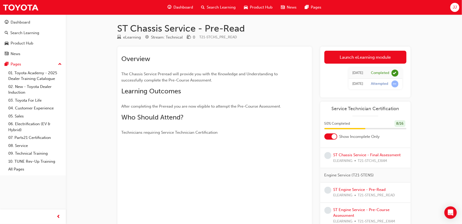
click at [349, 137] on link "ST Chassis Service - Pre-Course Assessment" at bounding box center [363, 132] width 58 height 11
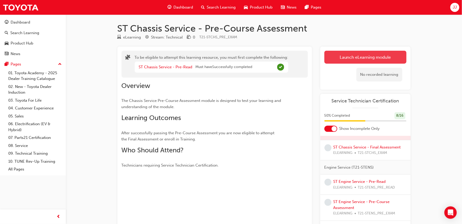
click at [360, 60] on button "Launch eLearning module" at bounding box center [366, 57] width 82 height 13
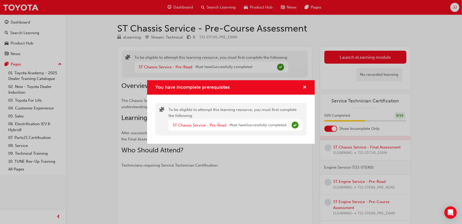
click at [303, 89] on span "cross-icon" at bounding box center [305, 87] width 4 height 5
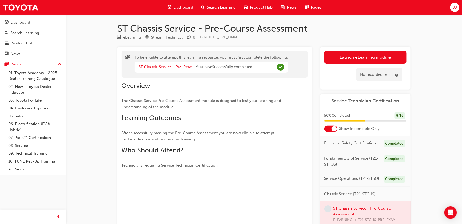
click at [309, 186] on div "To be eligible to attempt this learning resource, you must first complete the f…" at bounding box center [215, 142] width 195 height 193
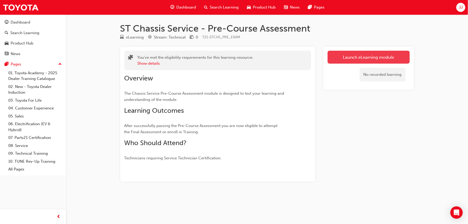
click at [341, 52] on link "Launch eLearning module" at bounding box center [368, 57] width 82 height 13
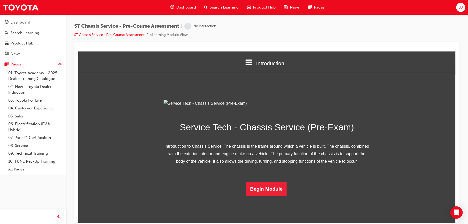
scroll to position [29, 0]
click at [268, 196] on button "Begin Module" at bounding box center [266, 188] width 41 height 14
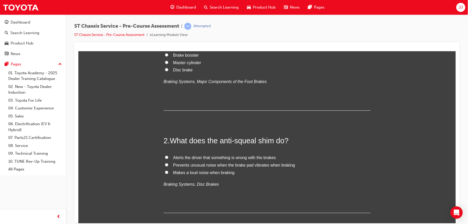
scroll to position [87, 0]
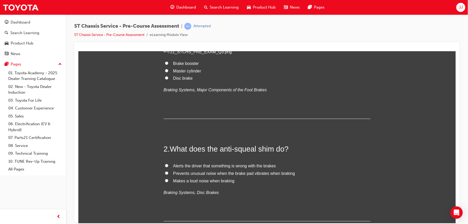
click at [182, 65] on span "Brake booster" at bounding box center [186, 63] width 26 height 4
click at [168, 65] on input "Brake booster" at bounding box center [166, 62] width 3 height 3
radio input "true"
click at [225, 67] on label "Brake booster" at bounding box center [266, 63] width 207 height 7
click at [168, 65] on input "Brake booster" at bounding box center [166, 62] width 3 height 3
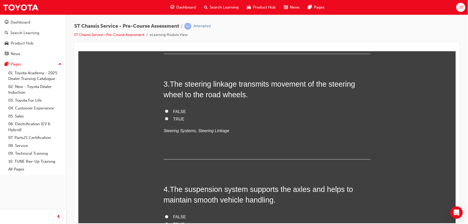
scroll to position [269, 0]
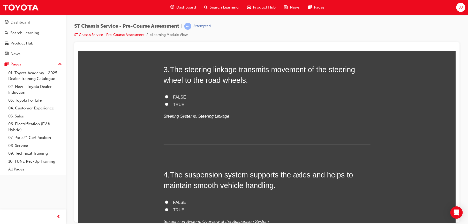
radio input "true"
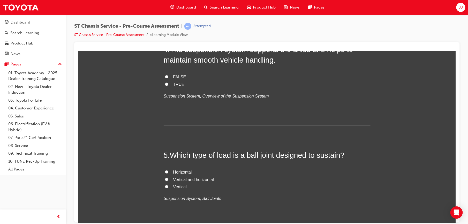
scroll to position [395, 0]
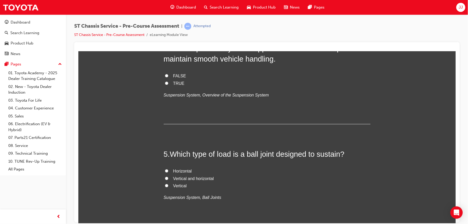
radio input "true"
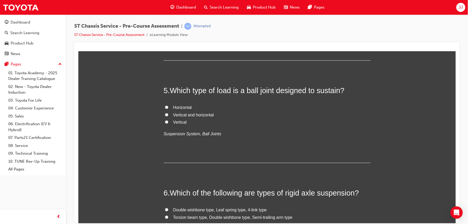
scroll to position [413, 0]
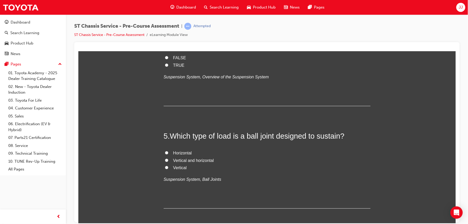
radio input "true"
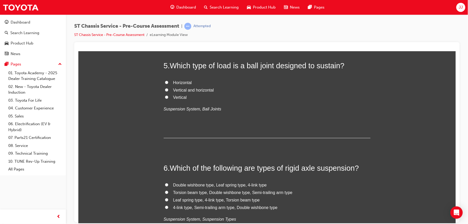
scroll to position [487, 0]
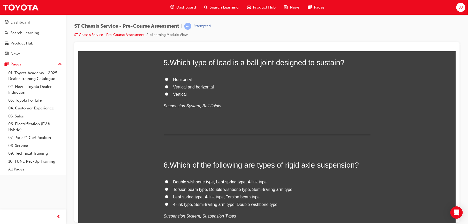
radio input "true"
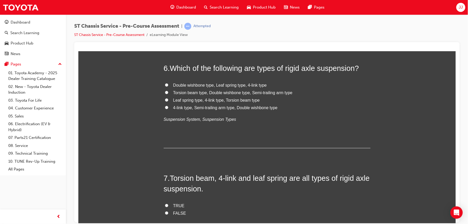
scroll to position [585, 0]
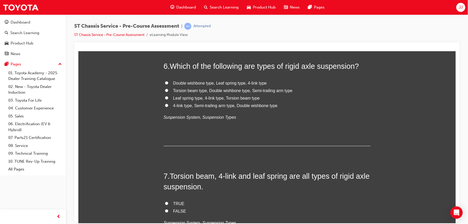
radio input "true"
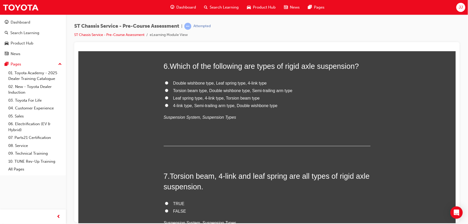
radio input "true"
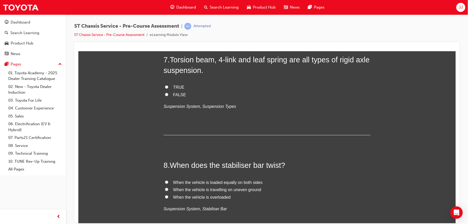
scroll to position [703, 0]
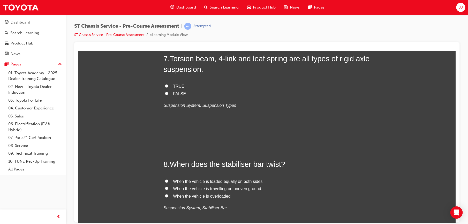
radio input "true"
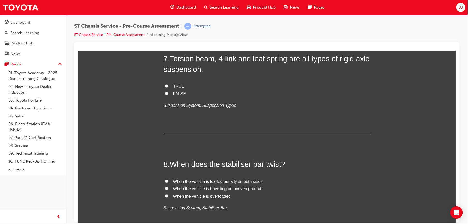
radio input "true"
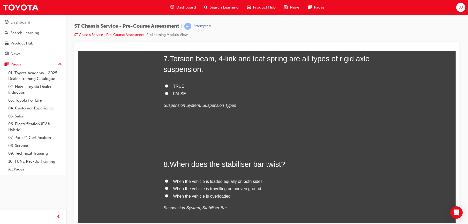
radio input "true"
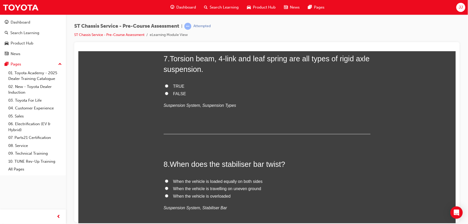
radio input "true"
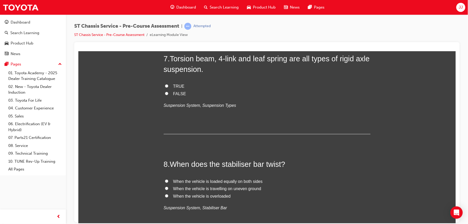
radio input "true"
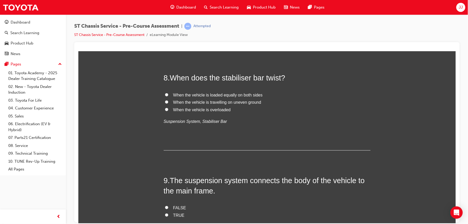
scroll to position [799, 0]
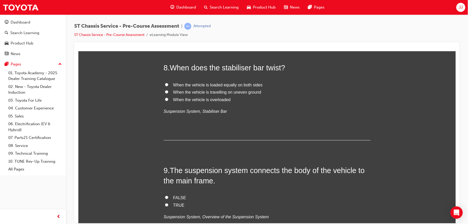
radio input "true"
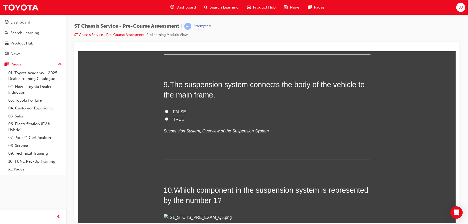
scroll to position [891, 0]
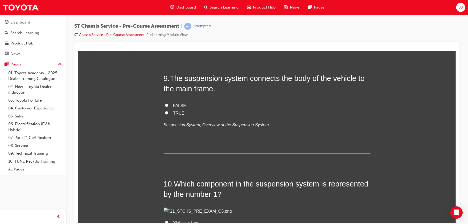
click at [183, 2] on span "When the vehicle is travelling on uneven ground" at bounding box center [217, 0] width 88 height 4
click at [168, 1] on input "When the vehicle is travelling on uneven ground" at bounding box center [166, -1] width 3 height 3
radio input "true"
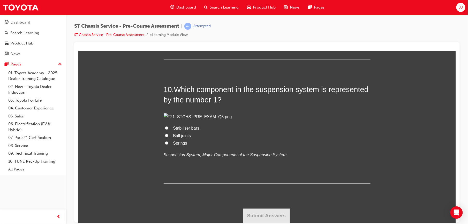
scroll to position [994, 0]
click at [311, 59] on div "9 . The suspension system connects the body of the vehicle to the main frame. F…" at bounding box center [266, 19] width 207 height 81
click at [173, 21] on span "TRUE" at bounding box center [178, 18] width 11 height 4
click at [168, 20] on input "TRUE" at bounding box center [166, 18] width 3 height 3
radio input "true"
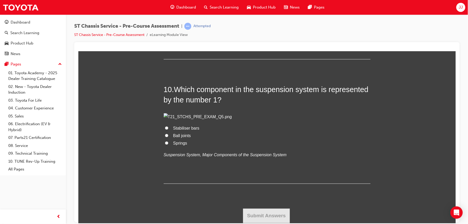
scroll to position [1248, 0]
click at [175, 145] on span "Springs" at bounding box center [180, 143] width 14 height 4
click at [168, 144] on input "Springs" at bounding box center [166, 142] width 3 height 3
radio input "true"
click at [253, 218] on button "Submit Answers" at bounding box center [266, 215] width 47 height 14
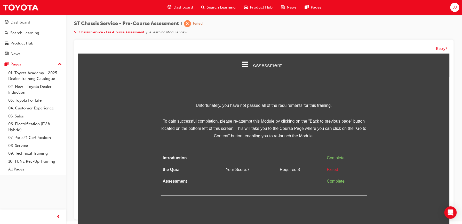
scroll to position [4, 0]
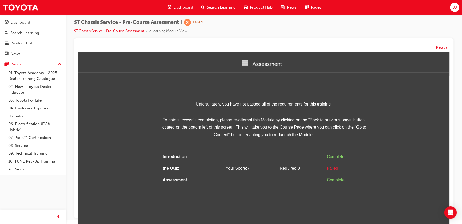
click at [248, 64] on div "Assessment" at bounding box center [264, 64] width 372 height 18
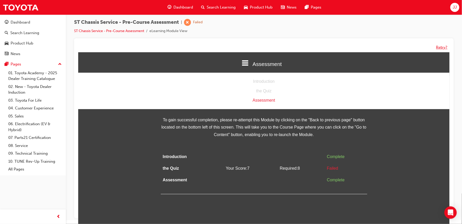
click at [439, 44] on button "Retry?" at bounding box center [442, 47] width 11 height 6
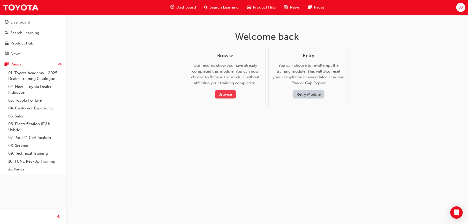
click at [219, 96] on button "Browse" at bounding box center [225, 94] width 21 height 9
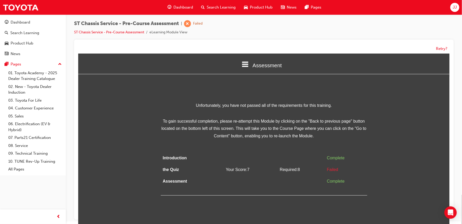
scroll to position [4, 0]
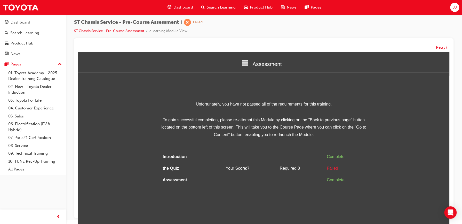
click at [441, 49] on button "Retry?" at bounding box center [442, 47] width 11 height 6
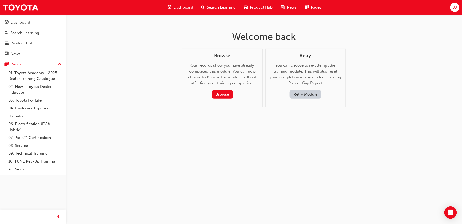
scroll to position [0, 0]
click at [314, 92] on button "Retry Module" at bounding box center [308, 94] width 32 height 9
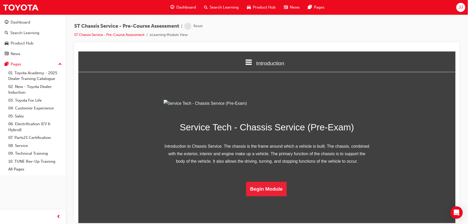
scroll to position [29, 0]
click at [260, 196] on button "Begin Module" at bounding box center [266, 188] width 41 height 14
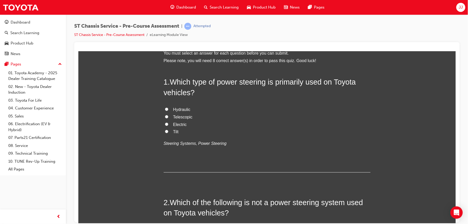
scroll to position [0, 0]
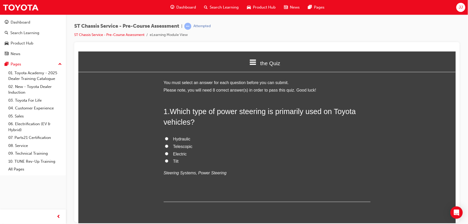
click at [181, 138] on span "Hydraulic" at bounding box center [181, 138] width 17 height 4
click at [168, 138] on input "Hydraulic" at bounding box center [166, 138] width 3 height 3
radio input "true"
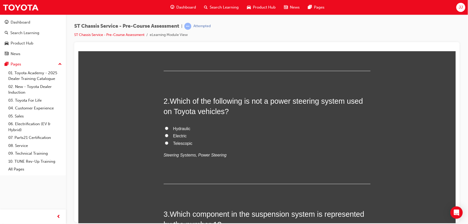
scroll to position [138, 0]
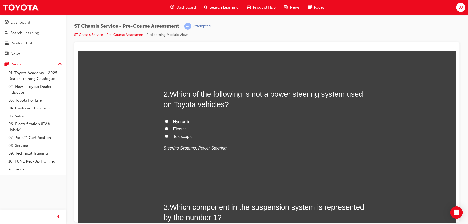
click at [178, 136] on span "Telescopic" at bounding box center [182, 136] width 19 height 4
click at [168, 136] on input "Telescopic" at bounding box center [166, 135] width 3 height 3
radio input "true"
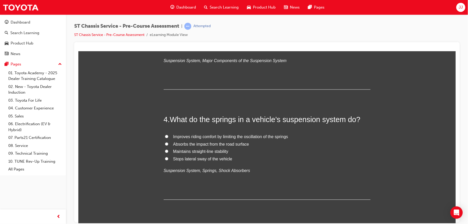
scroll to position [429, 0]
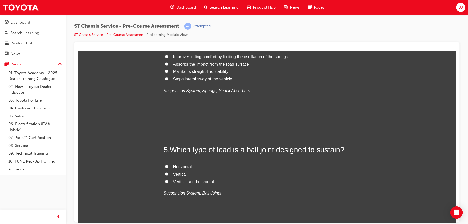
radio input "true"
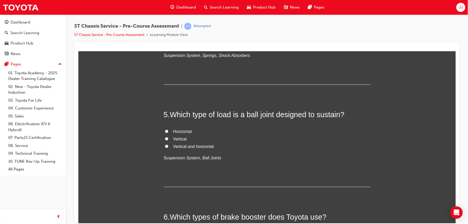
scroll to position [468, 0]
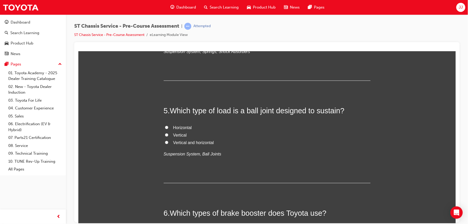
click at [241, 20] on span "Improves riding comfort by limiting the oscillation of the springs" at bounding box center [230, 17] width 115 height 4
click at [168, 19] on input "Improves riding comfort by limiting the oscillation of the springs" at bounding box center [166, 16] width 3 height 3
radio input "true"
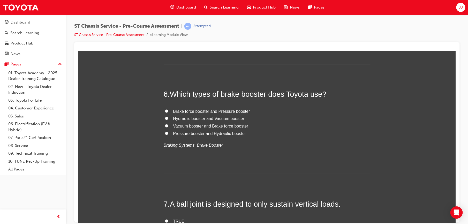
scroll to position [597, 0]
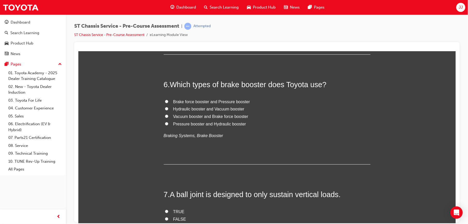
click at [197, 16] on span "Vertical and horizontal" at bounding box center [193, 14] width 41 height 4
click at [168, 15] on input "Vertical and horizontal" at bounding box center [166, 13] width 3 height 3
radio input "true"
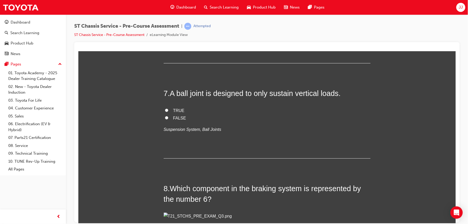
scroll to position [698, 0]
click at [198, 10] on span "Hydraulic booster and Vacuum booster" at bounding box center [208, 7] width 71 height 4
click at [168, 9] on input "Hydraulic booster and Vacuum booster" at bounding box center [166, 6] width 3 height 3
radio input "true"
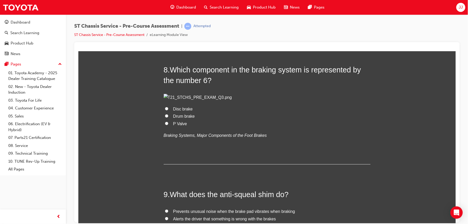
scroll to position [822, 0]
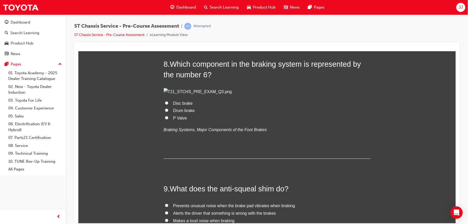
radio input "true"
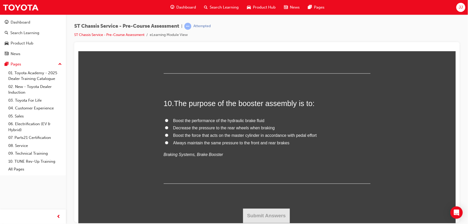
scroll to position [1029, 0]
radio input "true"
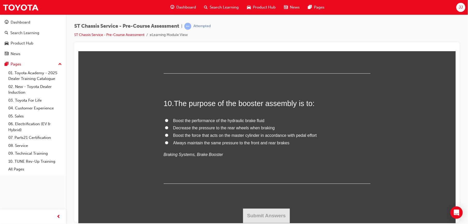
click at [207, 20] on span "Prevents unusual noise when the brake pad vibrates when braking" at bounding box center [234, 18] width 122 height 4
click at [168, 19] on input "Prevents unusual noise when the brake pad vibrates when braking" at bounding box center [166, 17] width 3 height 3
radio input "true"
click at [212, 136] on span "Boost the force that acts on the master cylinder in accordance with pedal effort" at bounding box center [245, 135] width 144 height 4
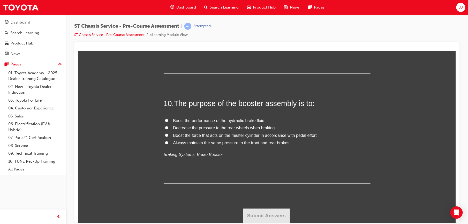
click at [168, 136] on input "Boost the force that acts on the master cylinder in accordance with pedal effort" at bounding box center [166, 134] width 3 height 3
radio input "true"
click at [260, 217] on button "Submit Answers" at bounding box center [266, 215] width 47 height 14
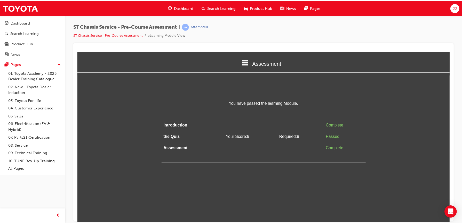
scroll to position [0, 0]
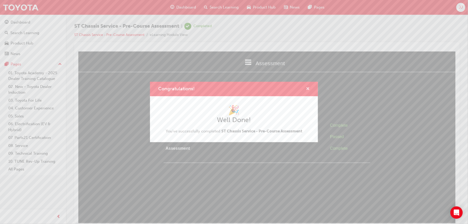
click at [307, 89] on span "cross-icon" at bounding box center [308, 89] width 4 height 5
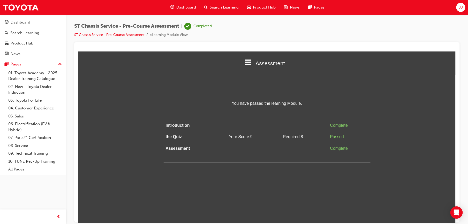
click at [293, 172] on html "Assessment Introduction the Quiz Assessment You have passed the learning Module…" at bounding box center [266, 137] width 377 height 172
click at [184, 9] on span "Dashboard" at bounding box center [186, 7] width 20 height 6
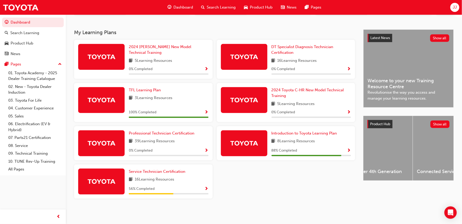
scroll to position [0, 273]
click at [456, 8] on span "JJ" at bounding box center [455, 7] width 4 height 6
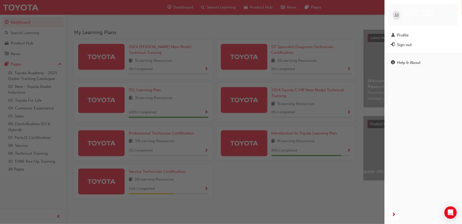
drag, startPoint x: 409, startPoint y: 39, endPoint x: 405, endPoint y: 38, distance: 4.9
click at [409, 42] on div "Sign out" at bounding box center [405, 45] width 15 height 6
